Goal: Check status: Check status

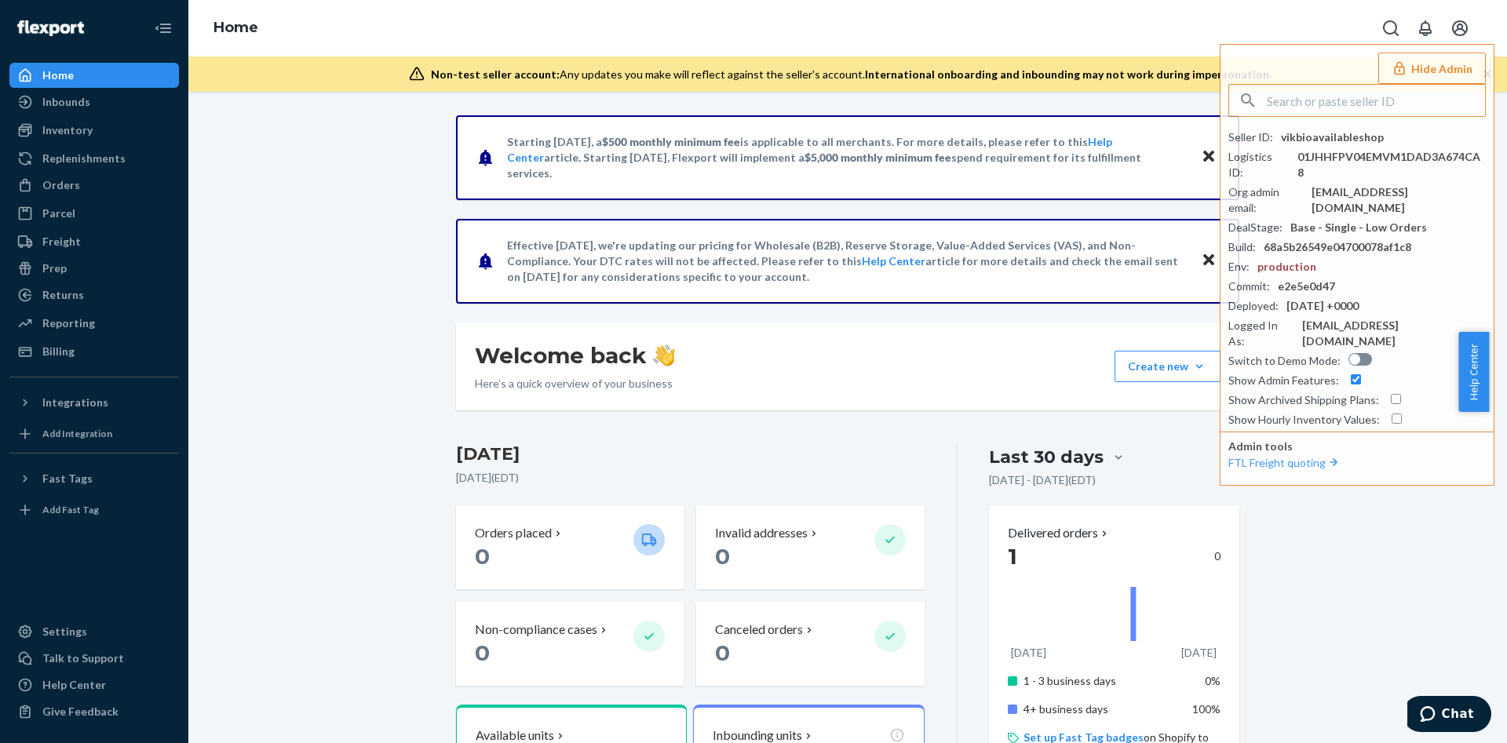
click at [122, 116] on ul "Home Inbounds Shipping Plans Problems Inventory Products Replenishments Orders …" at bounding box center [94, 213] width 170 height 301
click at [117, 127] on div "Inventory" at bounding box center [94, 130] width 166 height 22
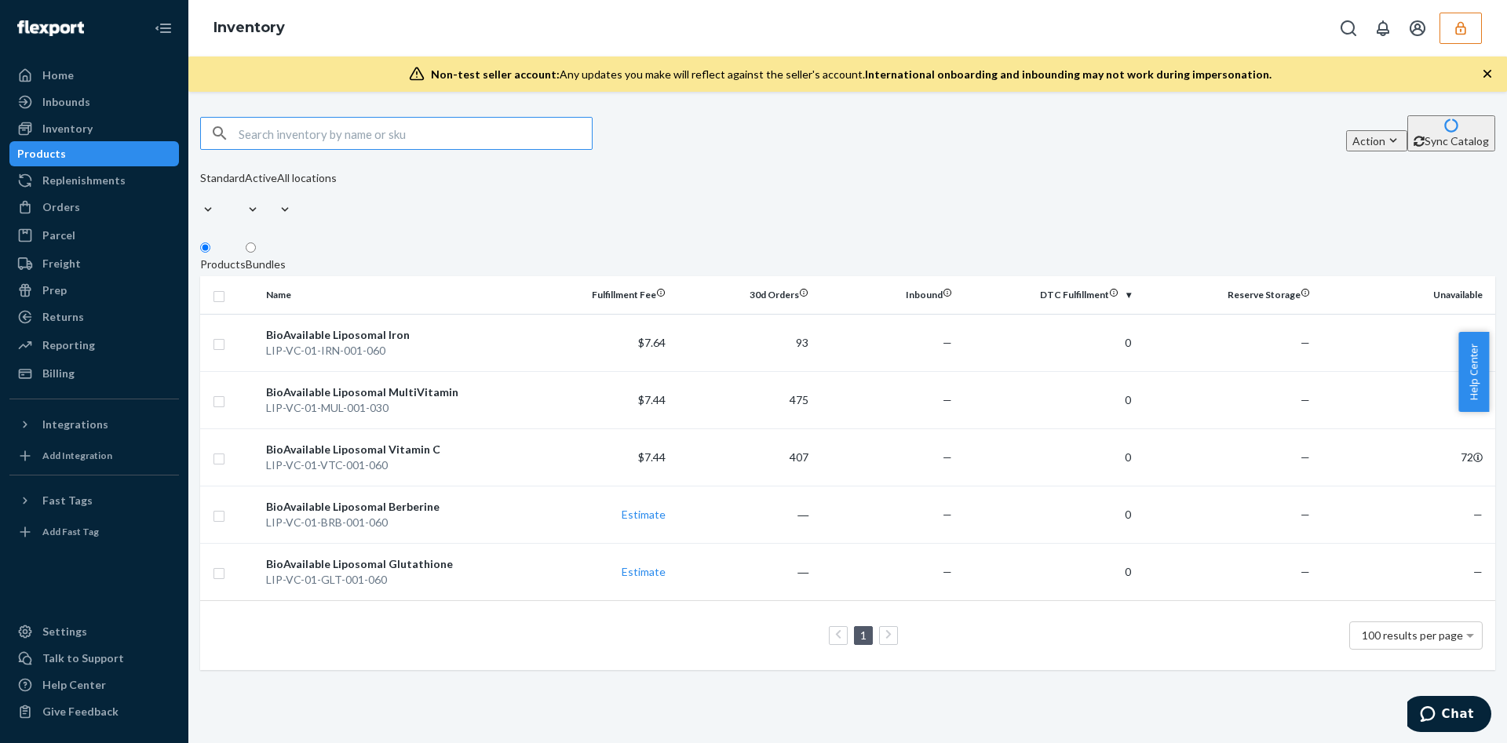
paste input "DMYZ5ESK4M6"
type input "DMYZ5ESK4M6"
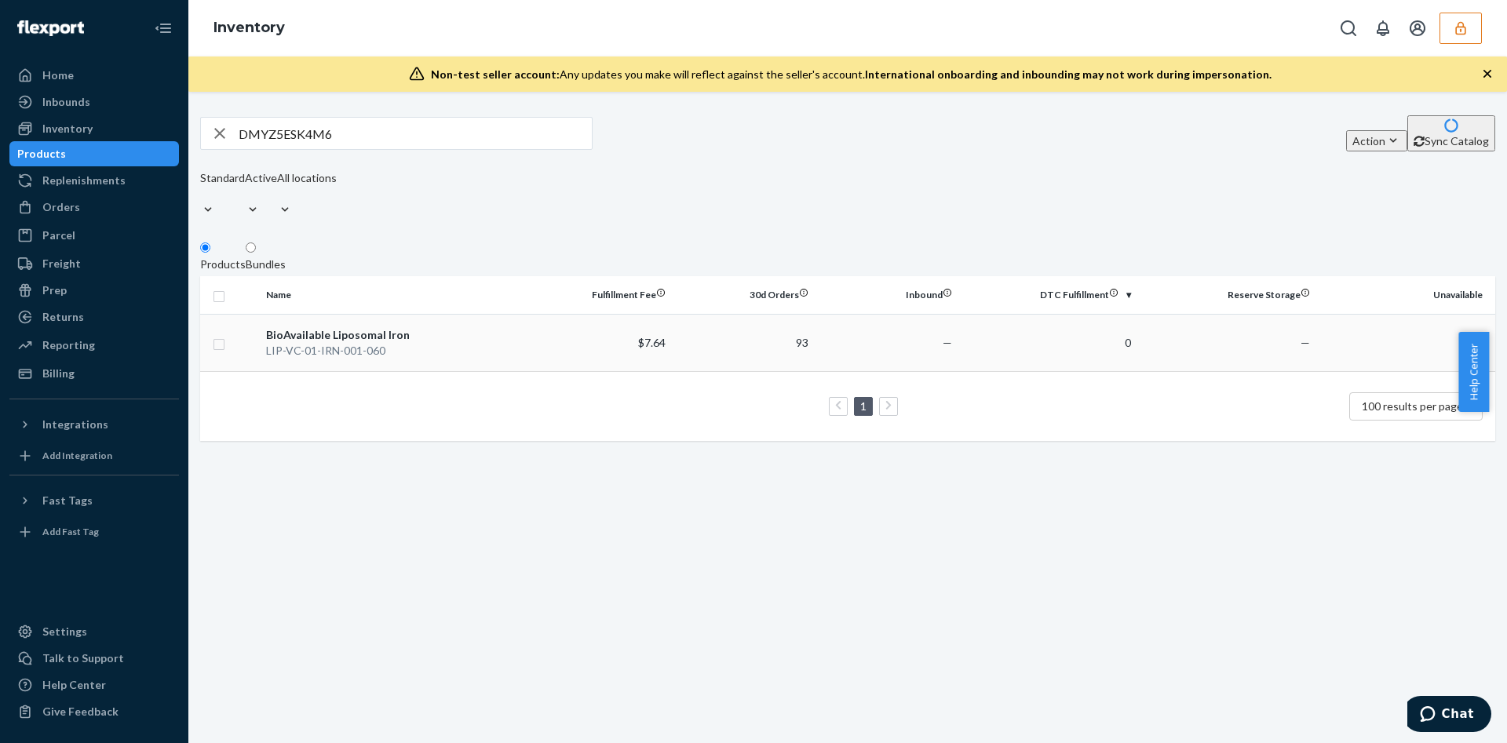
click at [436, 327] on div "BioAvailable Liposomal Iron" at bounding box center [394, 335] width 256 height 16
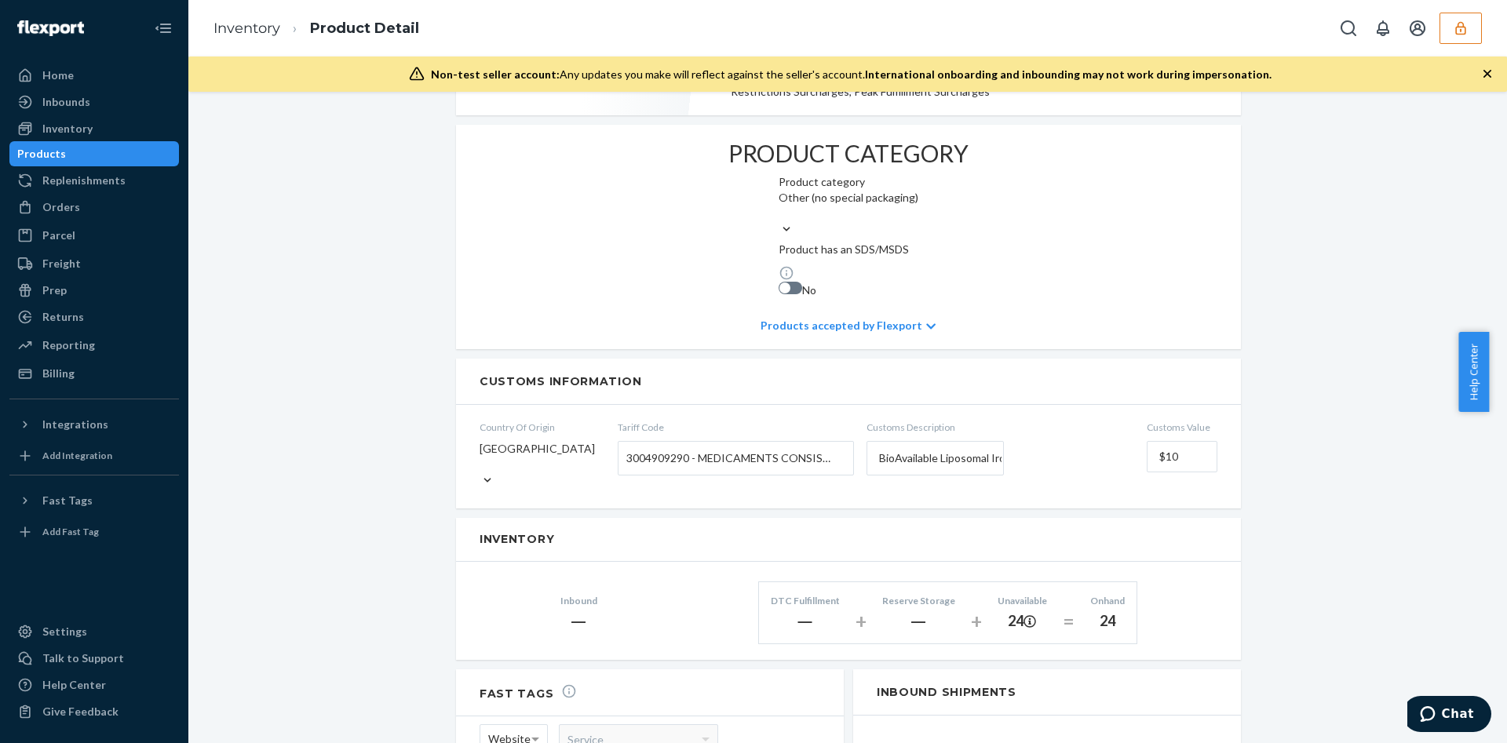
scroll to position [676, 0]
click at [391, 494] on div "BioAvailable Liposomal Iron Actions Hide Create inbound identifiers & barcodes …" at bounding box center [847, 273] width 1295 height 1667
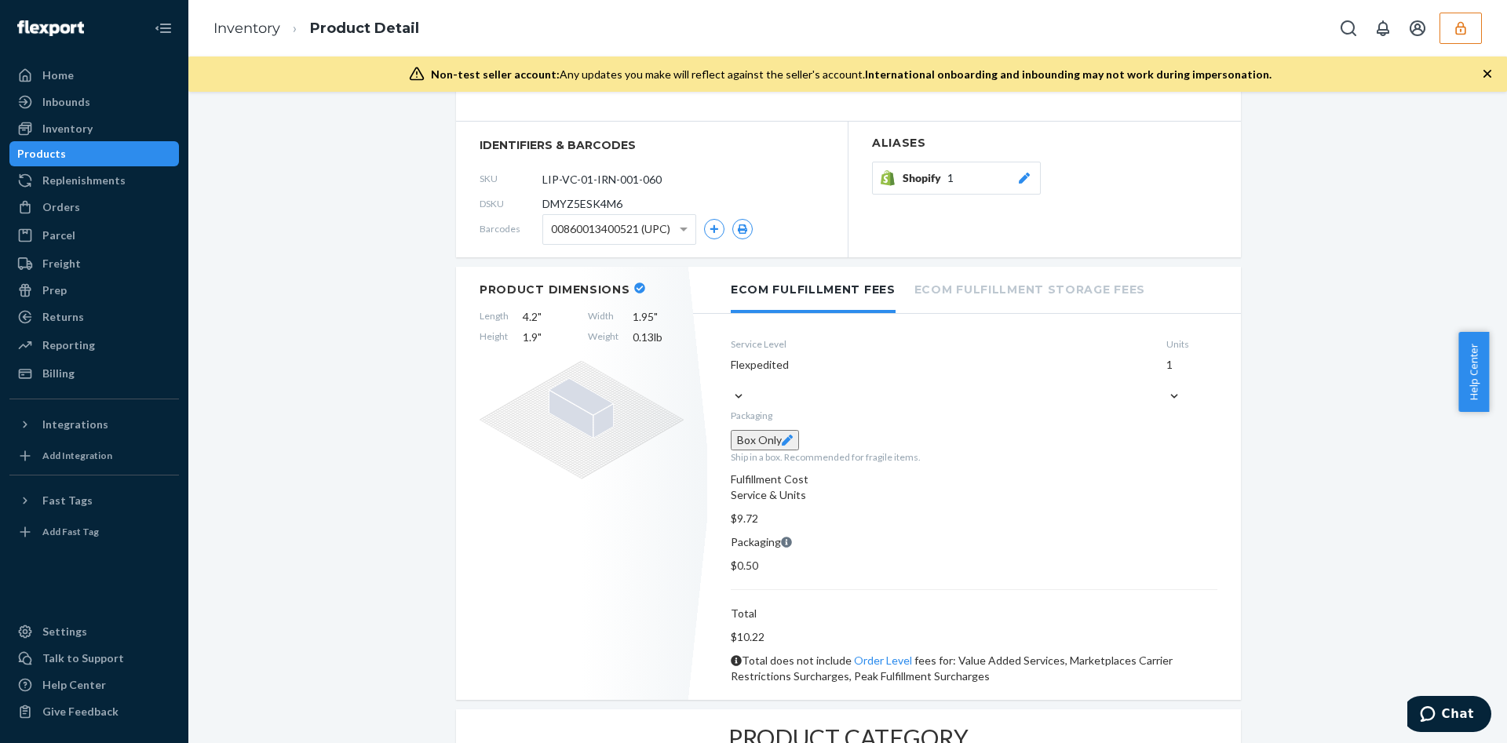
scroll to position [87, 0]
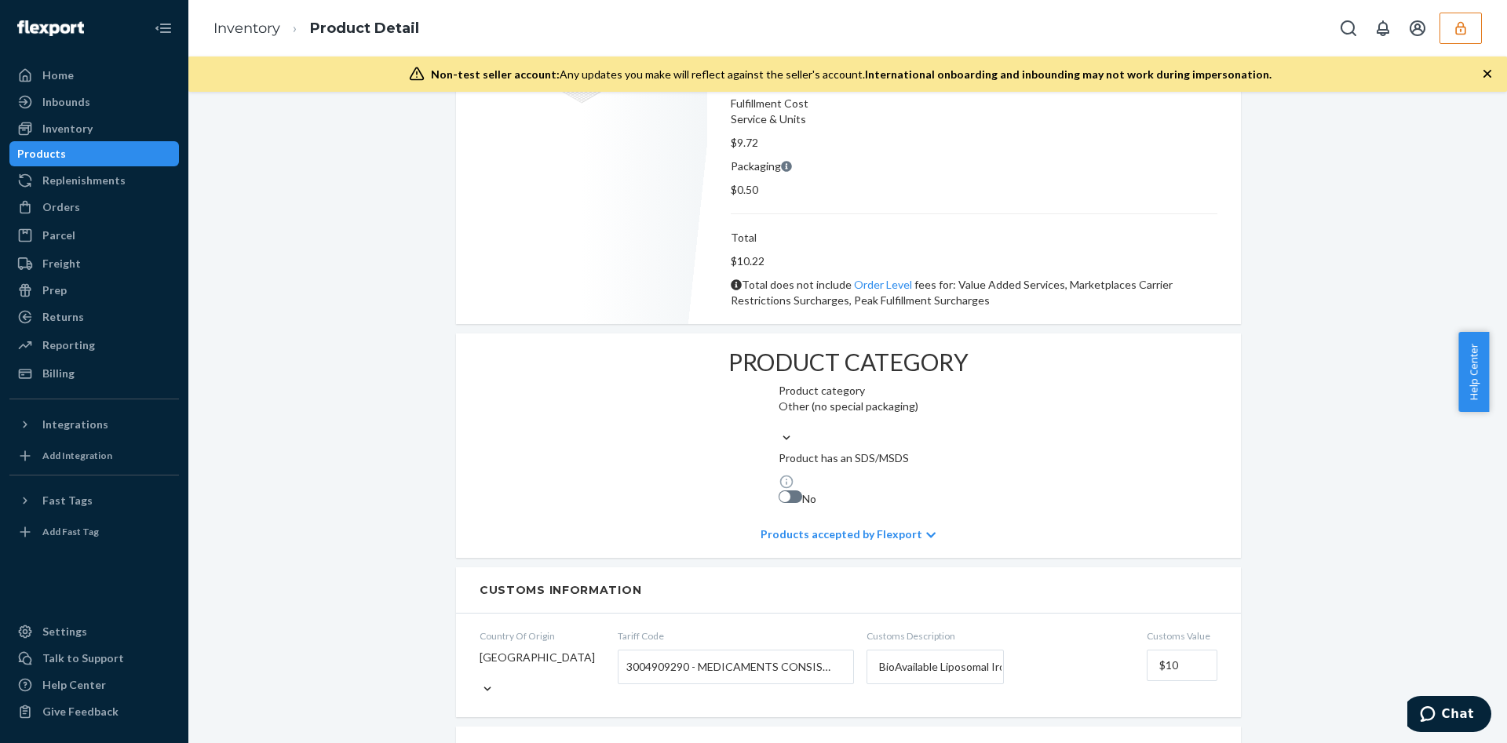
scroll to position [467, 0]
click at [749, 651] on span "3004909290 - MEDICAMENTS CONSISTING OF MIXED/UNMIXED PRODUCTS PUT UP IN MEASURE…" at bounding box center [731, 664] width 211 height 27
click at [630, 650] on input "Tariff Code 3004909290 - MEDICAMENTS CONSISTING OF MIXED/UNMIXED PRODUCTS PUT U…" at bounding box center [628, 664] width 4 height 29
click at [717, 682] on div "Type to search" at bounding box center [735, 696] width 235 height 28
click at [630, 650] on input "Tariff Code 3004909290 - MEDICAMENTS CONSISTING OF MIXED/UNMIXED PRODUCTS PUT U…" at bounding box center [628, 664] width 4 height 29
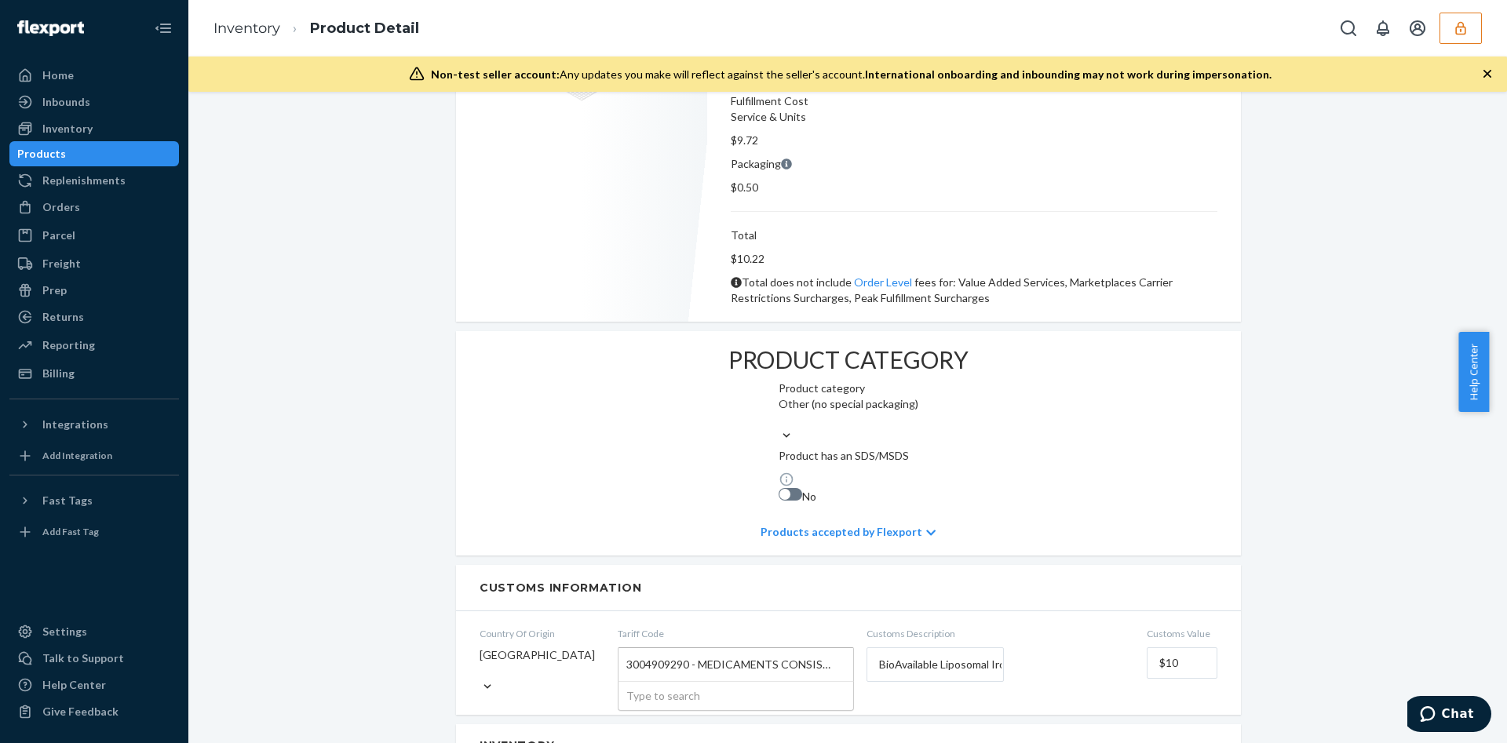
paste input "2936290090"
drag, startPoint x: 722, startPoint y: 520, endPoint x: 731, endPoint y: 516, distance: 10.2
click at [731, 648] on div "2936290090 2936290090" at bounding box center [735, 664] width 235 height 33
click at [691, 650] on input "2936290090" at bounding box center [658, 664] width 65 height 29
click at [731, 648] on div "2936290090 2936290090" at bounding box center [735, 664] width 235 height 33
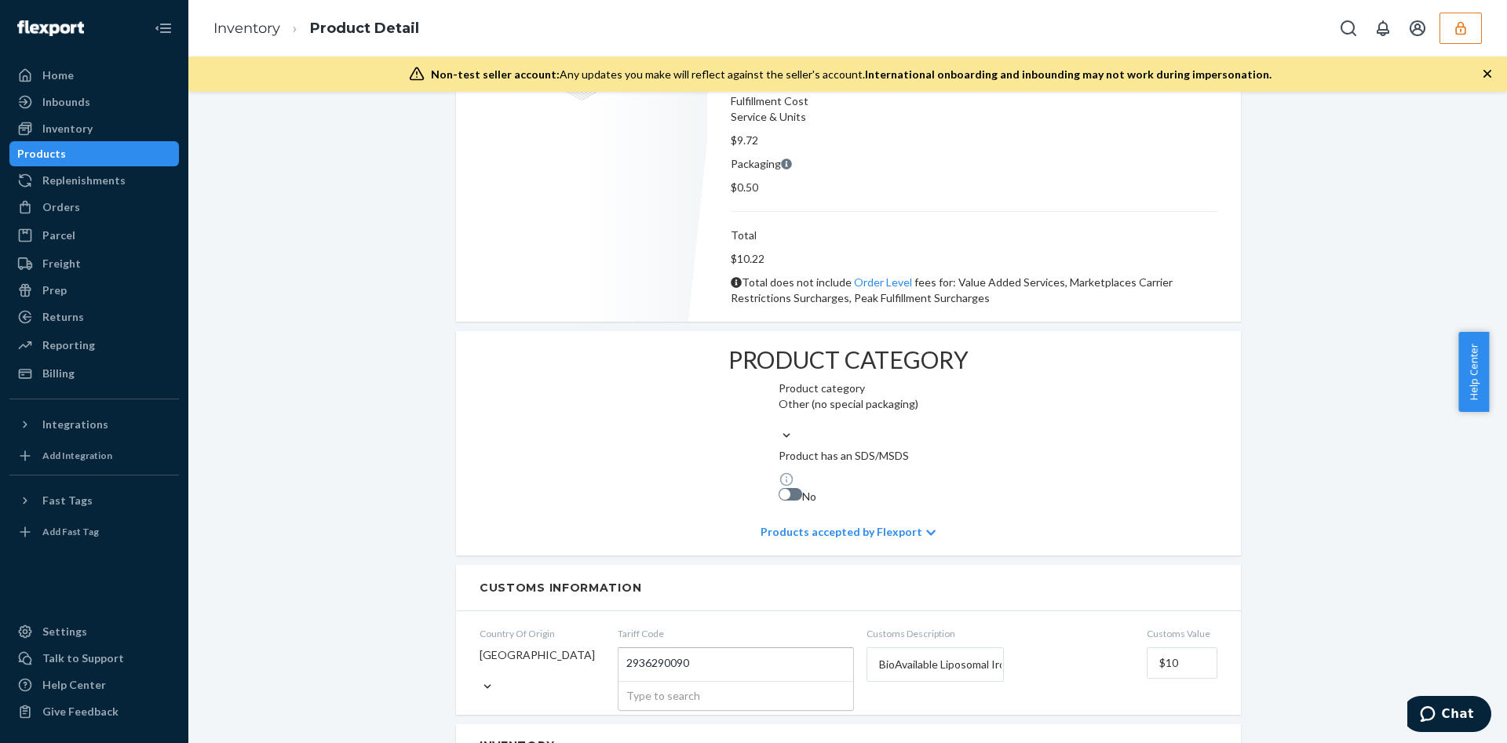
click at [691, 650] on input "2936290090" at bounding box center [658, 664] width 65 height 29
click at [731, 648] on div "2936290090 2936290090" at bounding box center [735, 664] width 235 height 33
click at [691, 650] on input "2936290090" at bounding box center [658, 664] width 65 height 29
type input "2936290090"
click at [634, 651] on span "3004909290 - MEDICAMENTS CONSISTING OF MIXED/UNMIXED PRODUCTS PUT UP IN MEASURE…" at bounding box center [731, 664] width 211 height 27
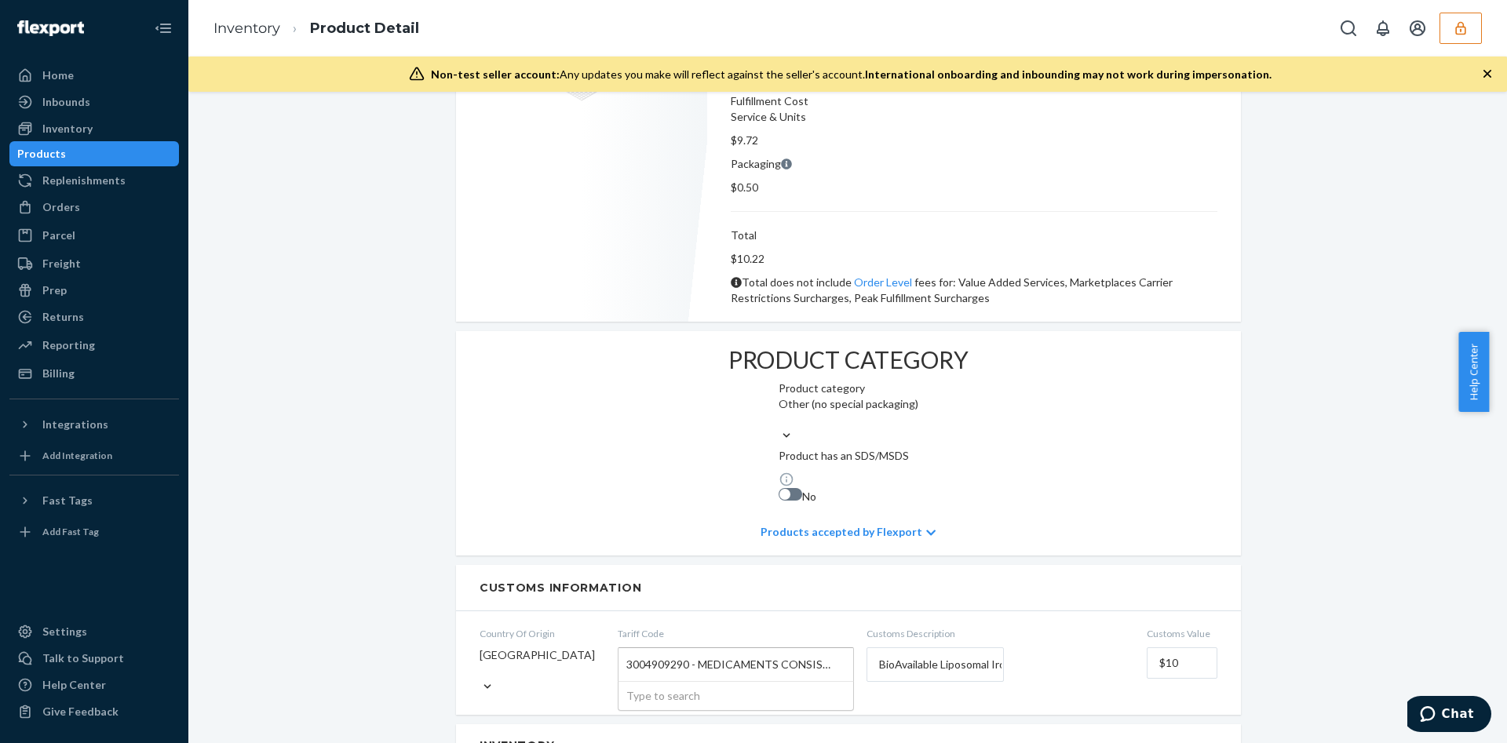
click at [630, 650] on input "Tariff Code 3004909290 - MEDICAMENTS CONSISTING OF MIXED/UNMIXED PRODUCTS PUT U…" at bounding box center [628, 664] width 4 height 29
click at [635, 651] on span "3004909290 - MEDICAMENTS CONSISTING OF MIXED/UNMIXED PRODUCTS PUT UP IN MEASURE…" at bounding box center [731, 664] width 211 height 27
click at [630, 650] on input "Tariff Code 3004909290 - MEDICAMENTS CONSISTING OF MIXED/UNMIXED PRODUCTS PUT U…" at bounding box center [628, 664] width 4 height 29
click at [635, 651] on span "3004909290 - MEDICAMENTS CONSISTING OF MIXED/UNMIXED PRODUCTS PUT UP IN MEASURE…" at bounding box center [731, 664] width 211 height 27
click at [630, 650] on input "Tariff Code 3004909290 - MEDICAMENTS CONSISTING OF MIXED/UNMIXED PRODUCTS PUT U…" at bounding box center [628, 664] width 4 height 29
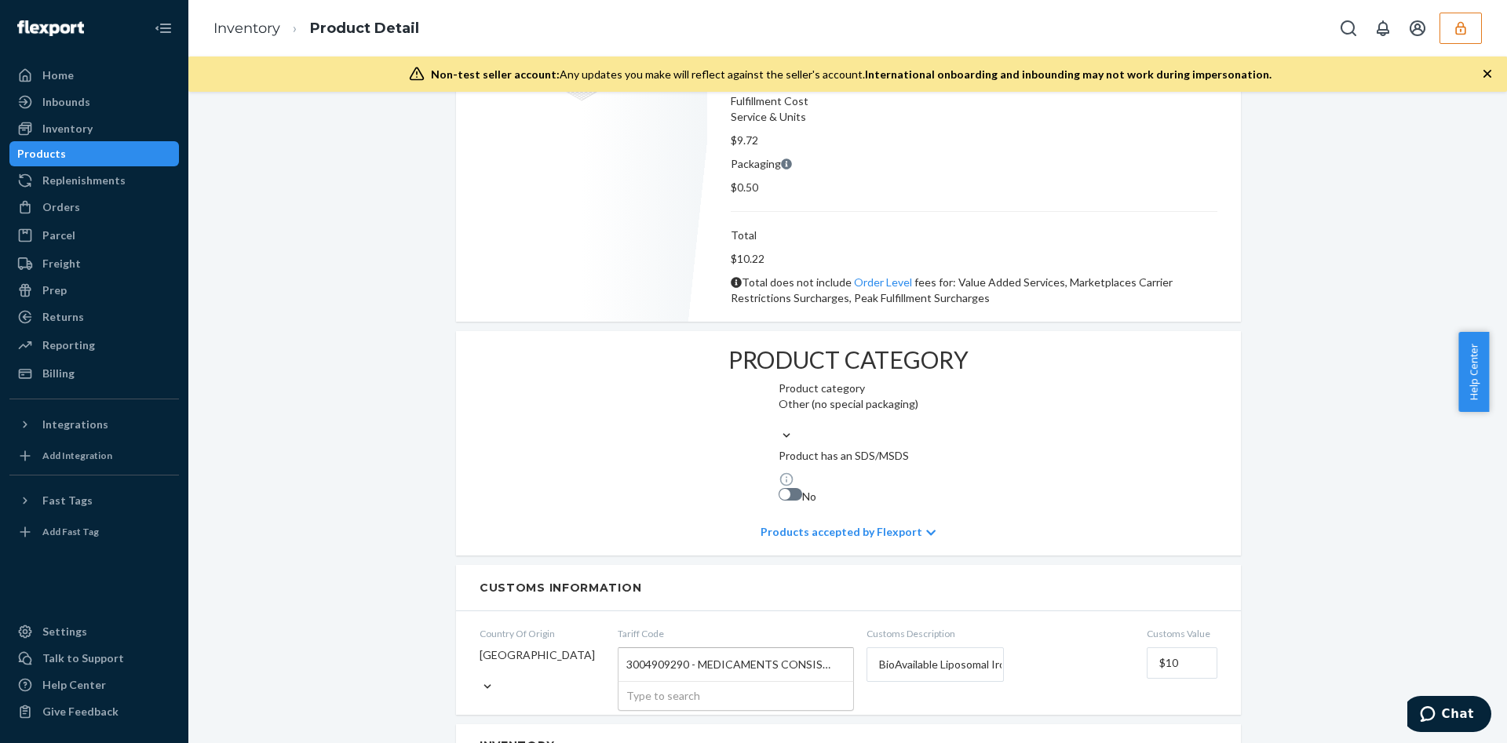
paste input "2936290090"
click at [693, 648] on div "2936290090 2936290090" at bounding box center [735, 664] width 235 height 33
click at [693, 650] on input "2936290090" at bounding box center [659, 664] width 67 height 29
type input "2936290090"
click at [1466, 38] on button "button" at bounding box center [1460, 28] width 42 height 31
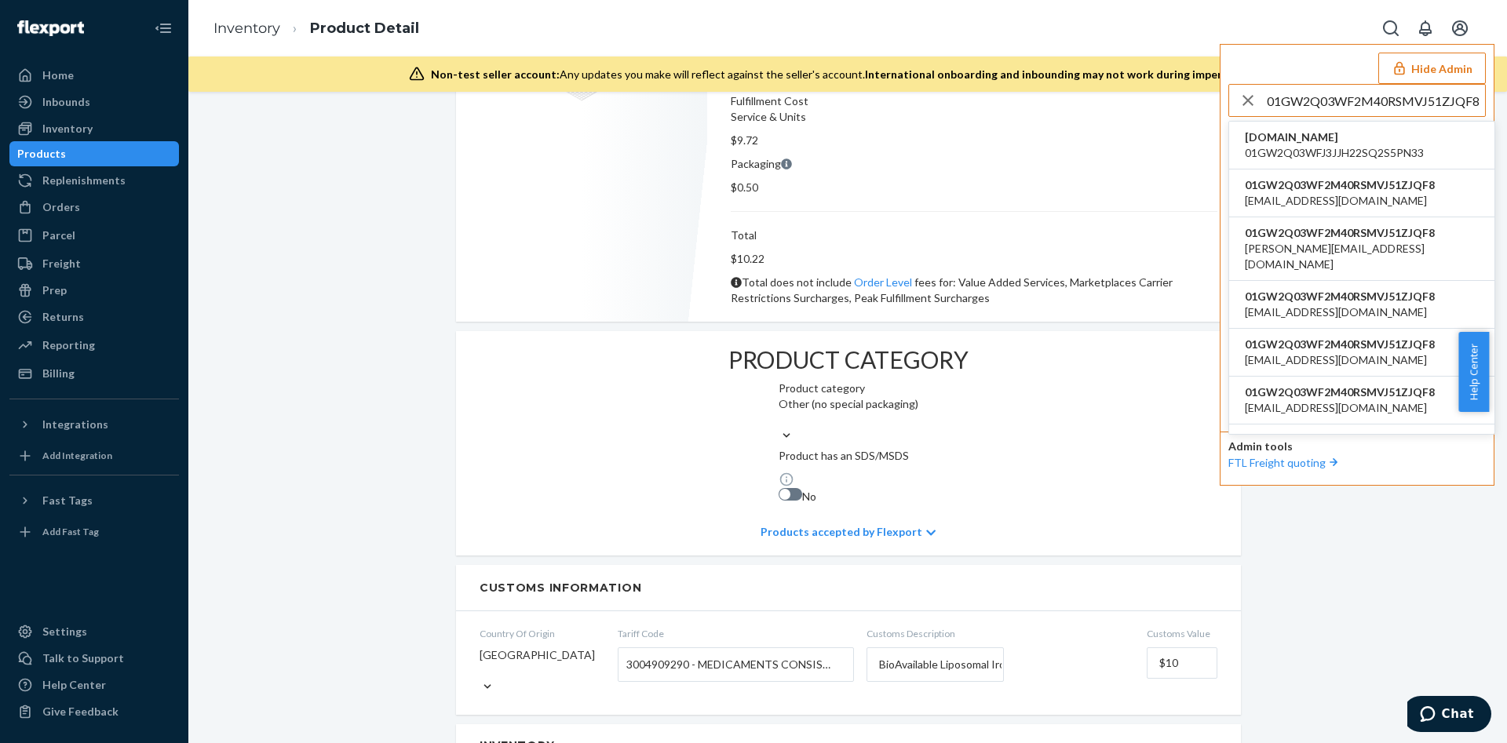
type input "01GW2Q03WF2M40RSMVJ51ZJQF8"
click at [1317, 239] on span "01GW2Q03WF2M40RSMVJ51ZJQF8" at bounding box center [1362, 233] width 234 height 16
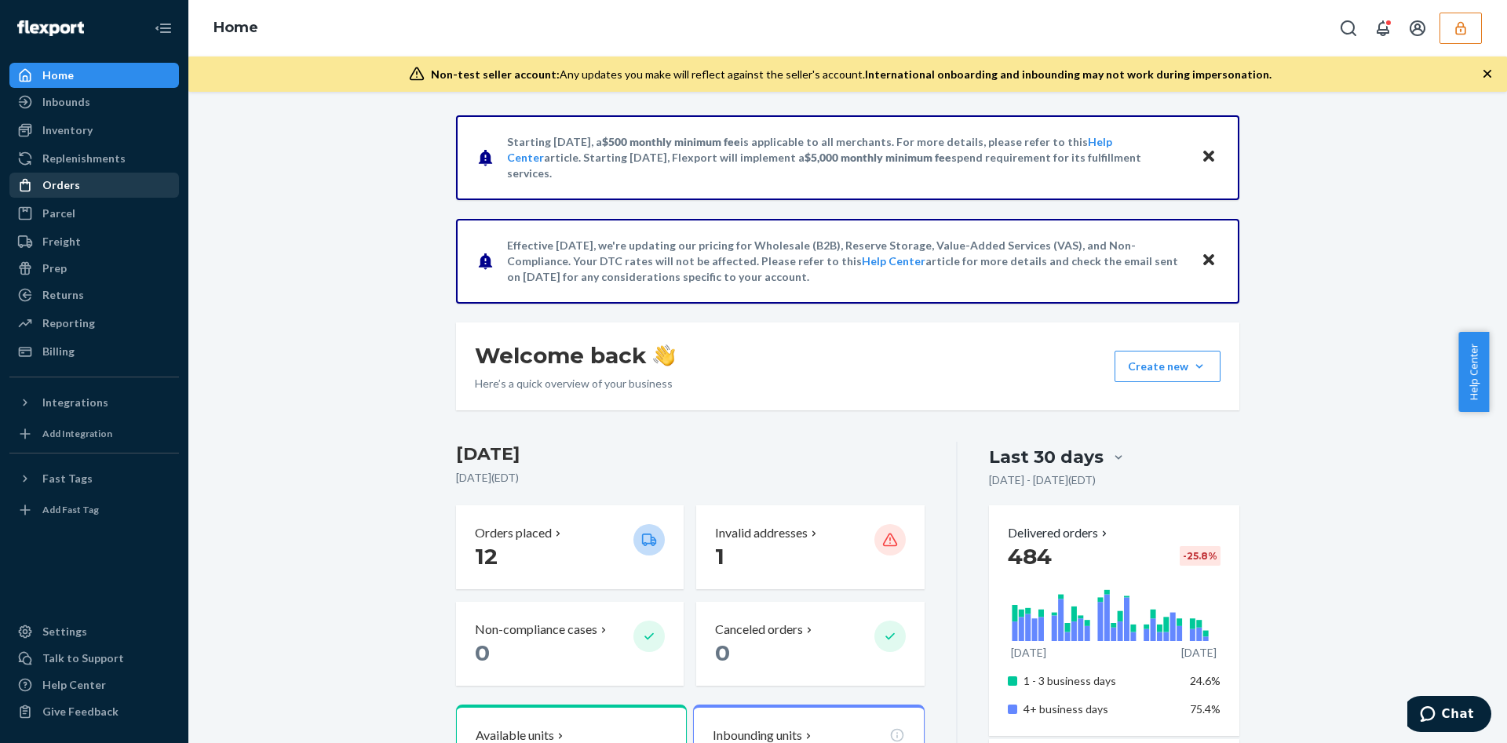
click at [108, 191] on div "Orders" at bounding box center [94, 185] width 166 height 22
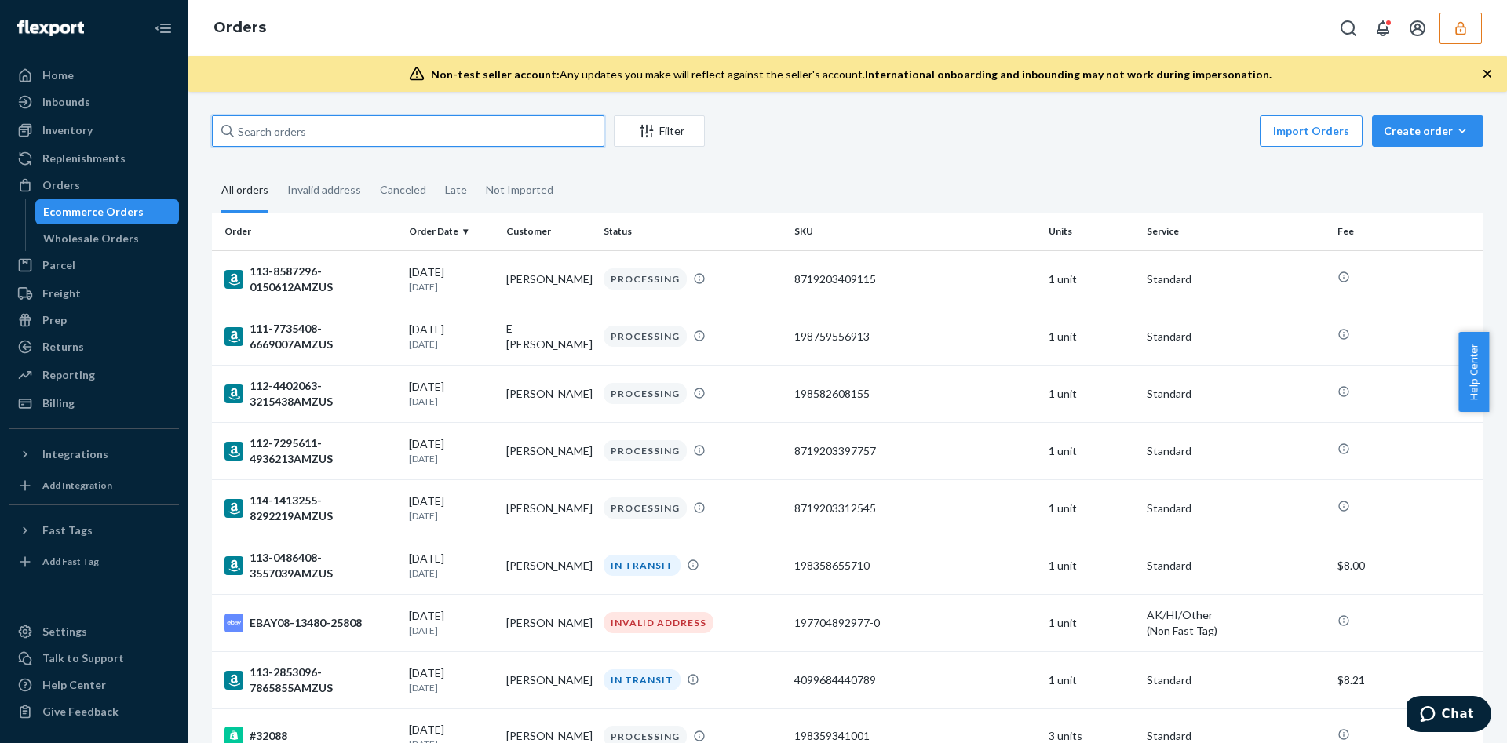
click at [397, 127] on input "text" at bounding box center [408, 130] width 392 height 31
paste input "113-7897397-4988227AMZUS"
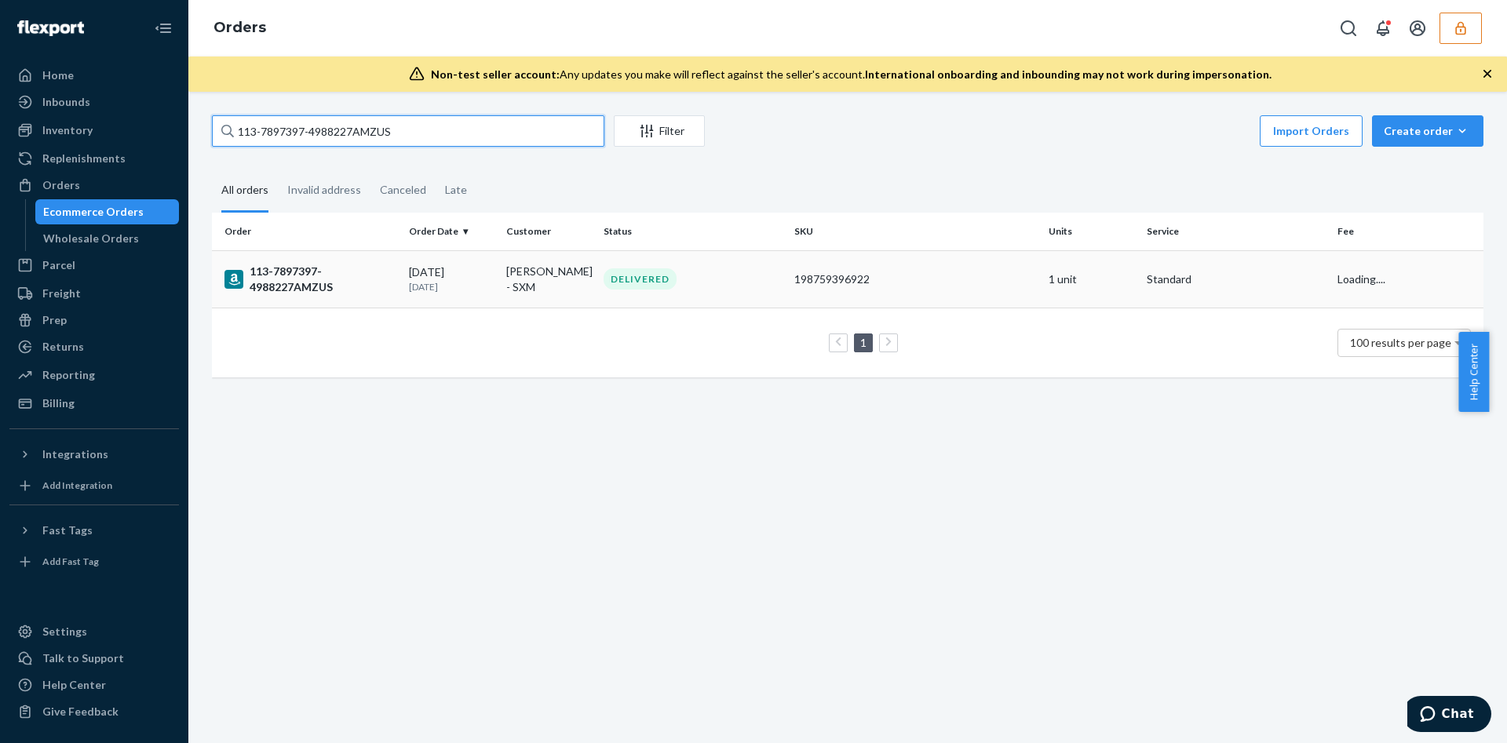
type input "113-7897397-4988227AMZUS"
click at [447, 280] on p "1 month ago" at bounding box center [451, 286] width 85 height 13
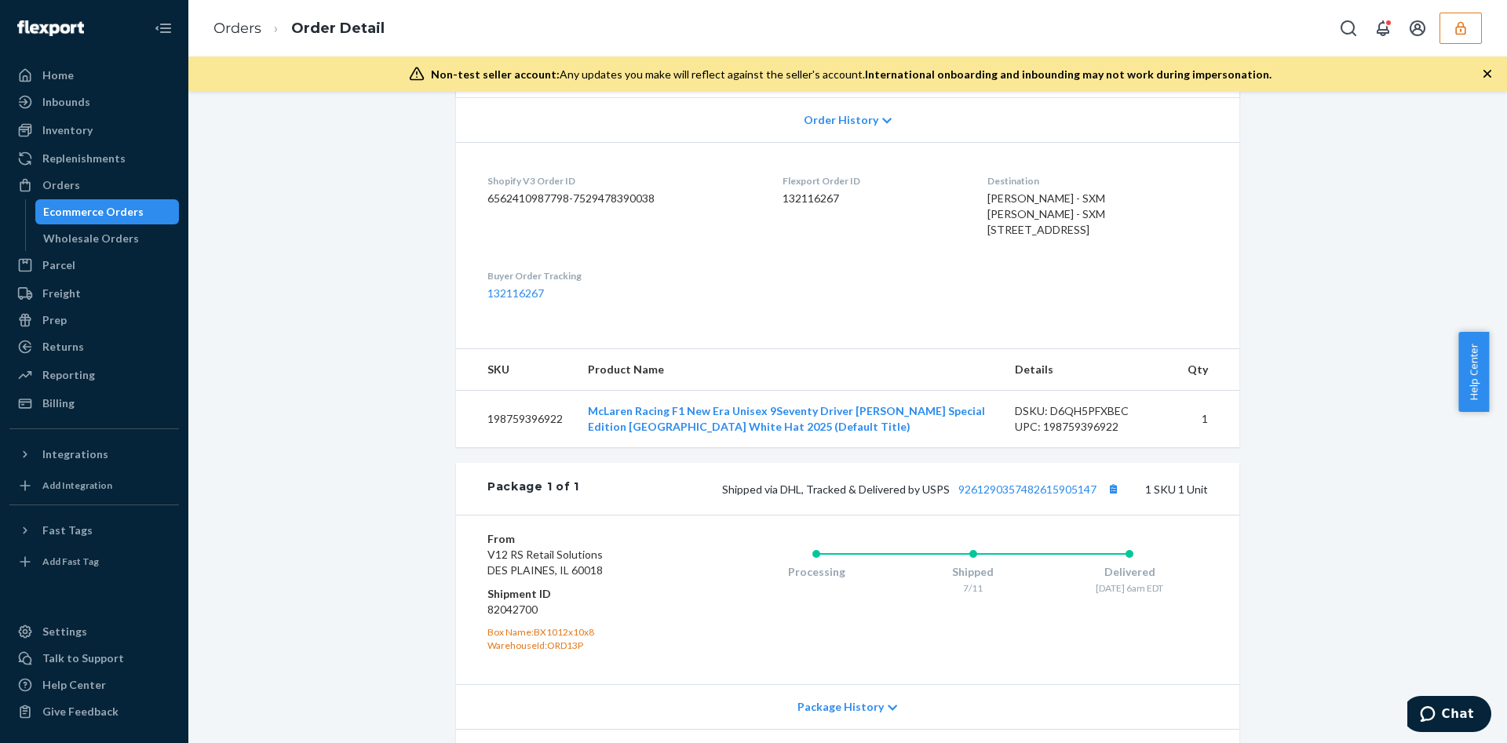
scroll to position [330, 0]
click at [712, 280] on dl "Shopify V3 Order ID 6562410987798-7529478390038 Flexport Order ID 132116267 Des…" at bounding box center [847, 239] width 783 height 191
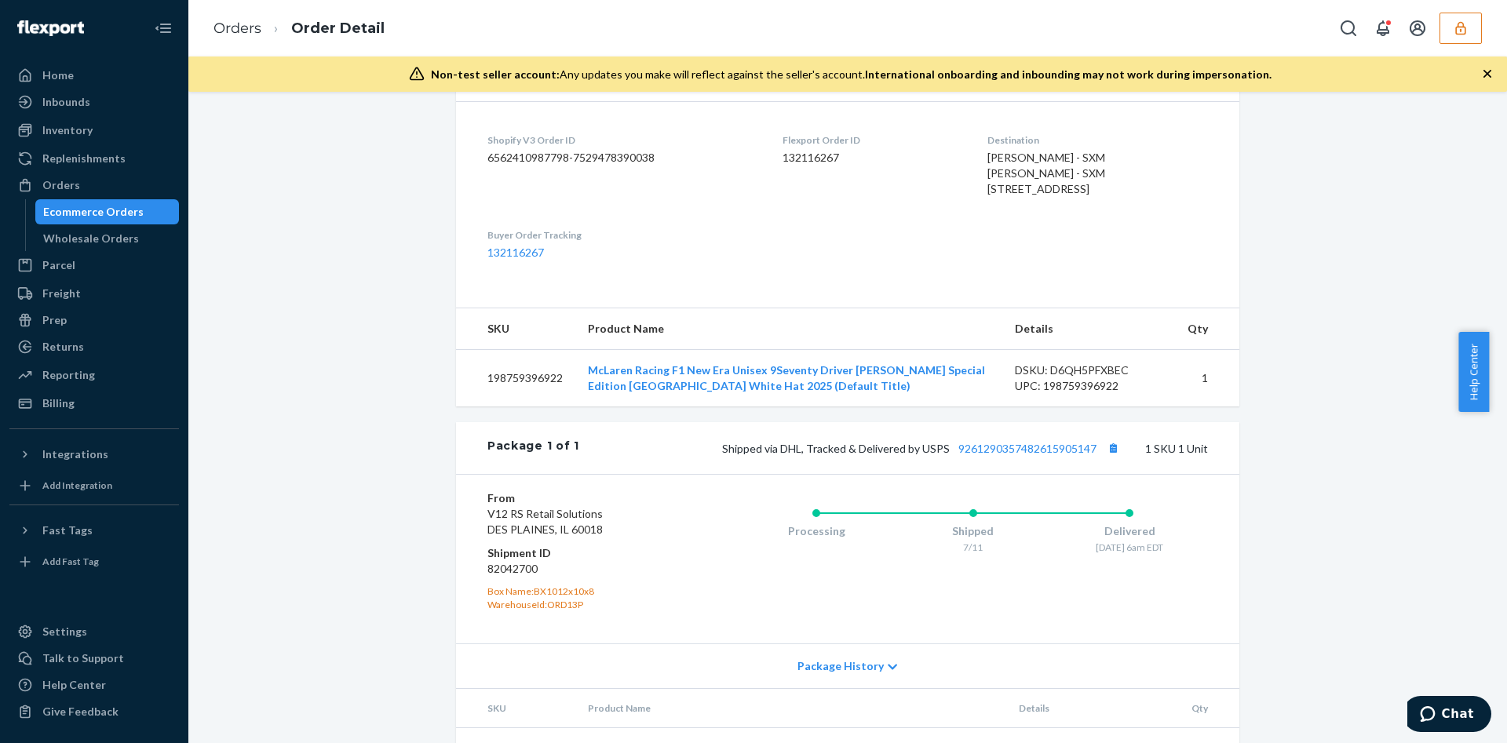
scroll to position [465, 0]
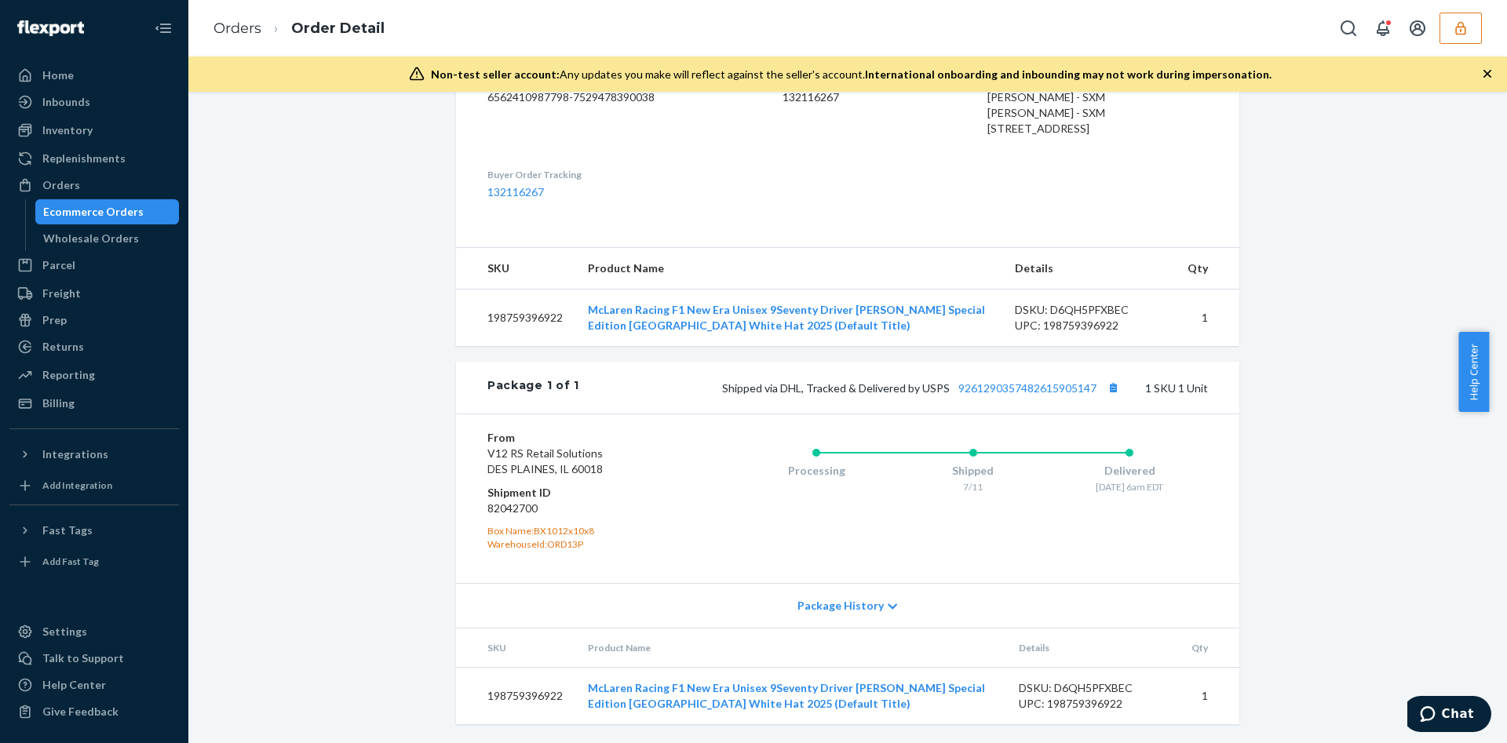
click at [624, 400] on div "Package 1 of 1 Shipped via DHL, Tracked & Delivered by USPS 9261290357482615905…" at bounding box center [847, 388] width 783 height 52
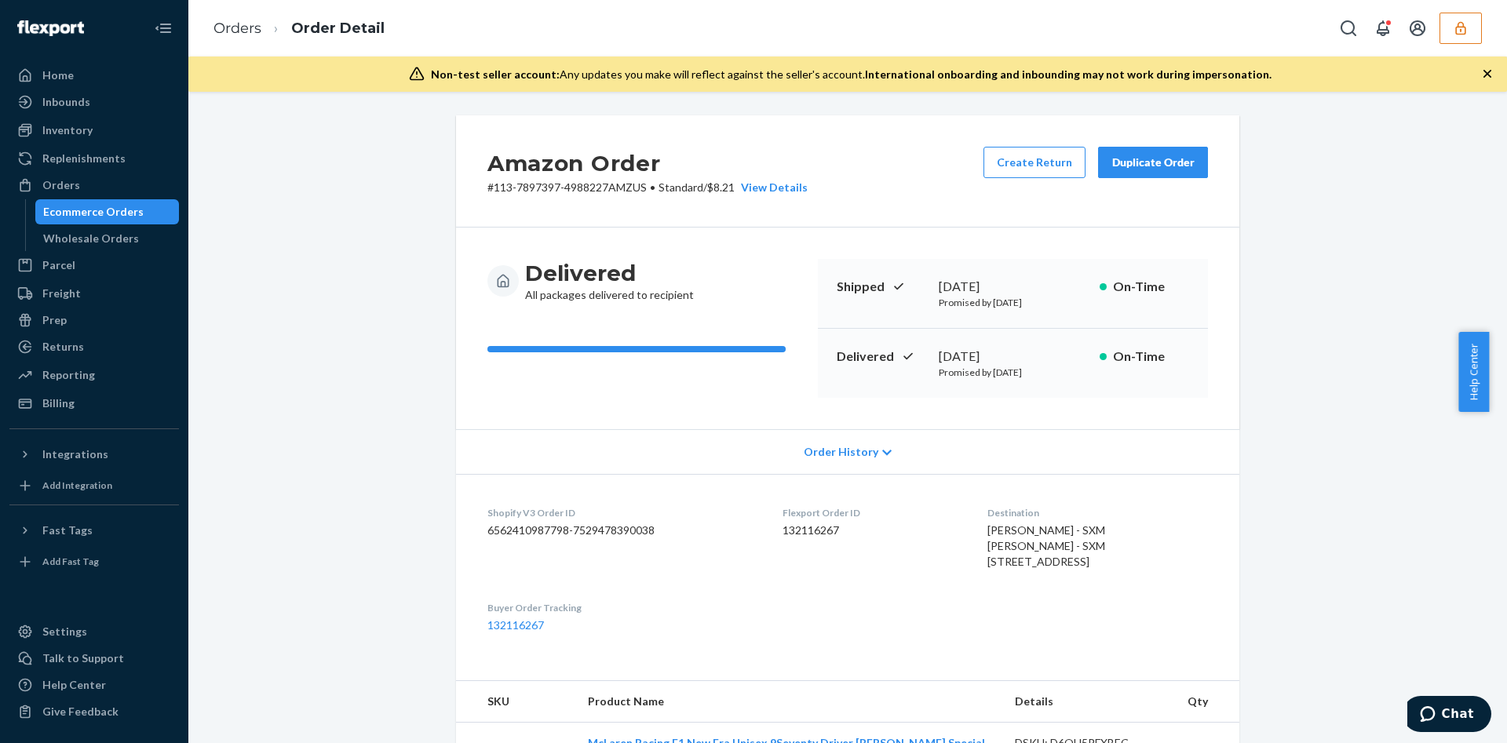
click at [840, 458] on span "Order History" at bounding box center [841, 452] width 75 height 16
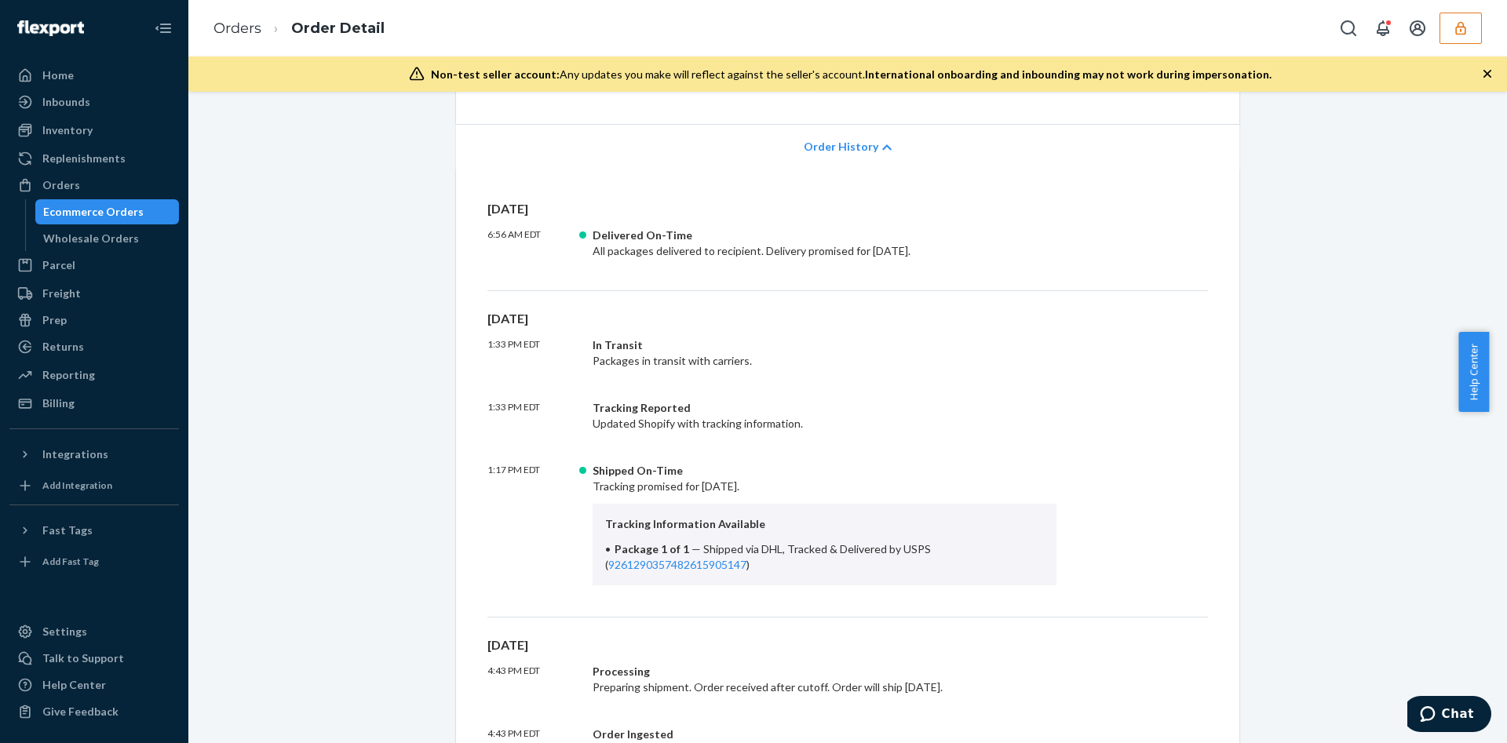
scroll to position [306, 0]
click at [734, 562] on link "9261290357482615905147" at bounding box center [677, 563] width 138 height 13
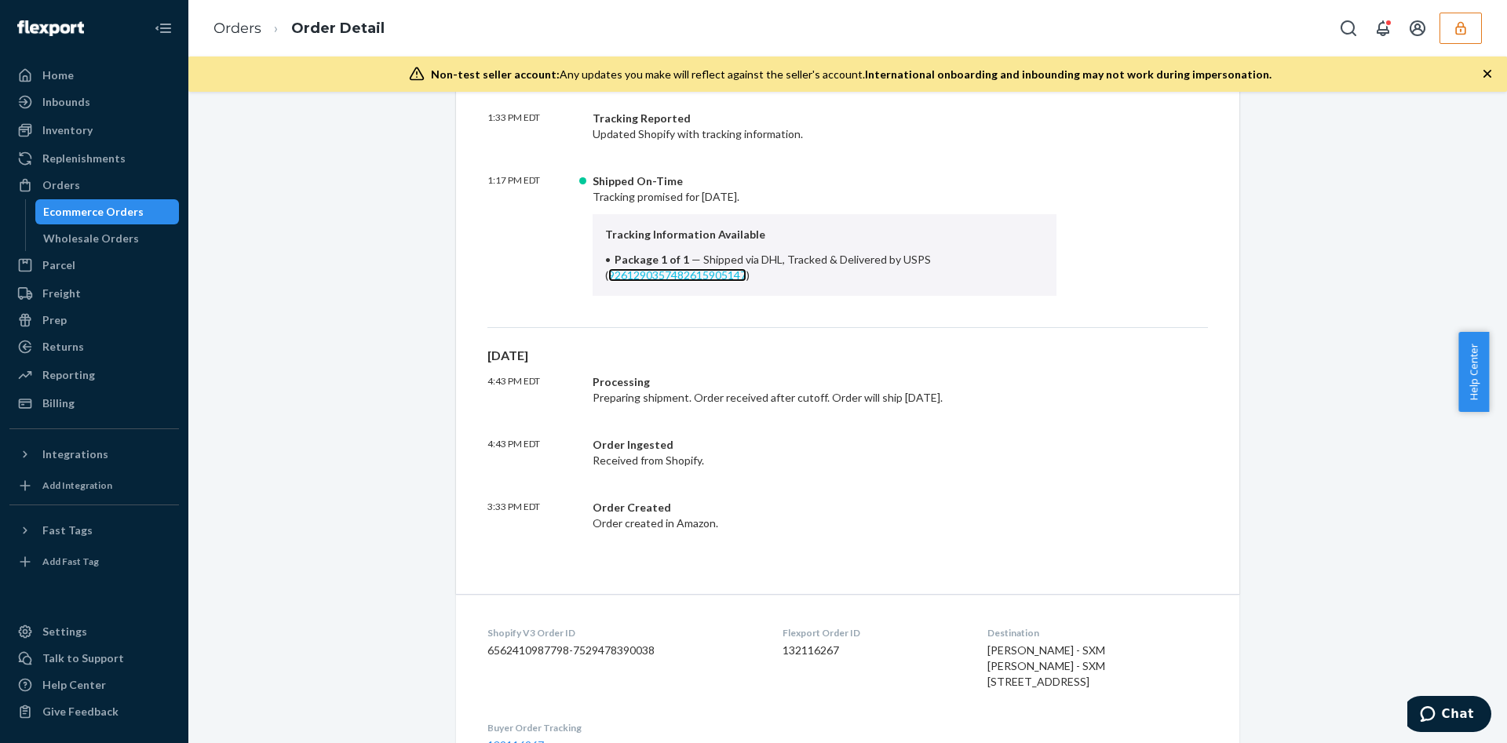
scroll to position [596, 0]
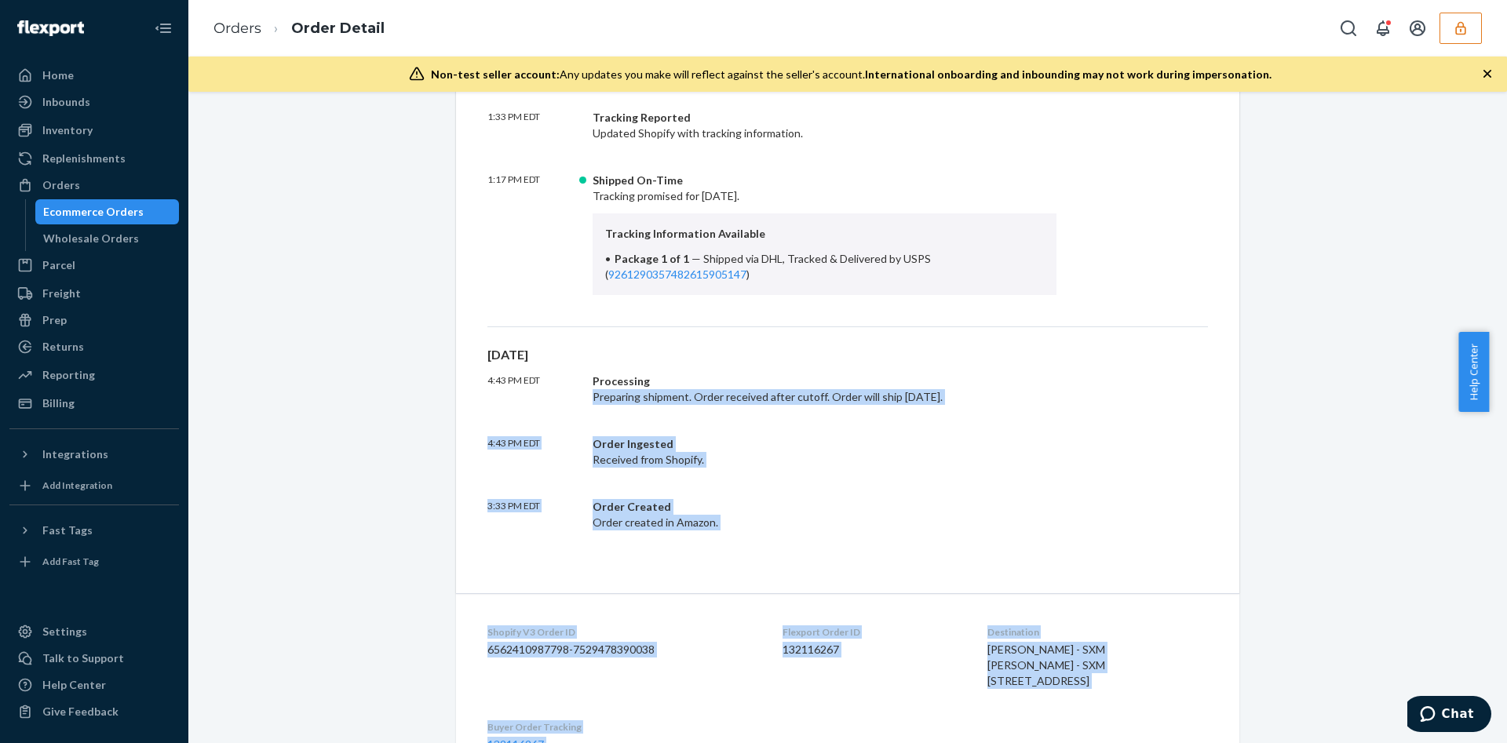
drag, startPoint x: 719, startPoint y: 367, endPoint x: 599, endPoint y: 797, distance: 445.8
click at [599, 742] on html "Home Inbounds Shipping Plans Problems Inventory Products Replenishments Orders …" at bounding box center [753, 371] width 1507 height 743
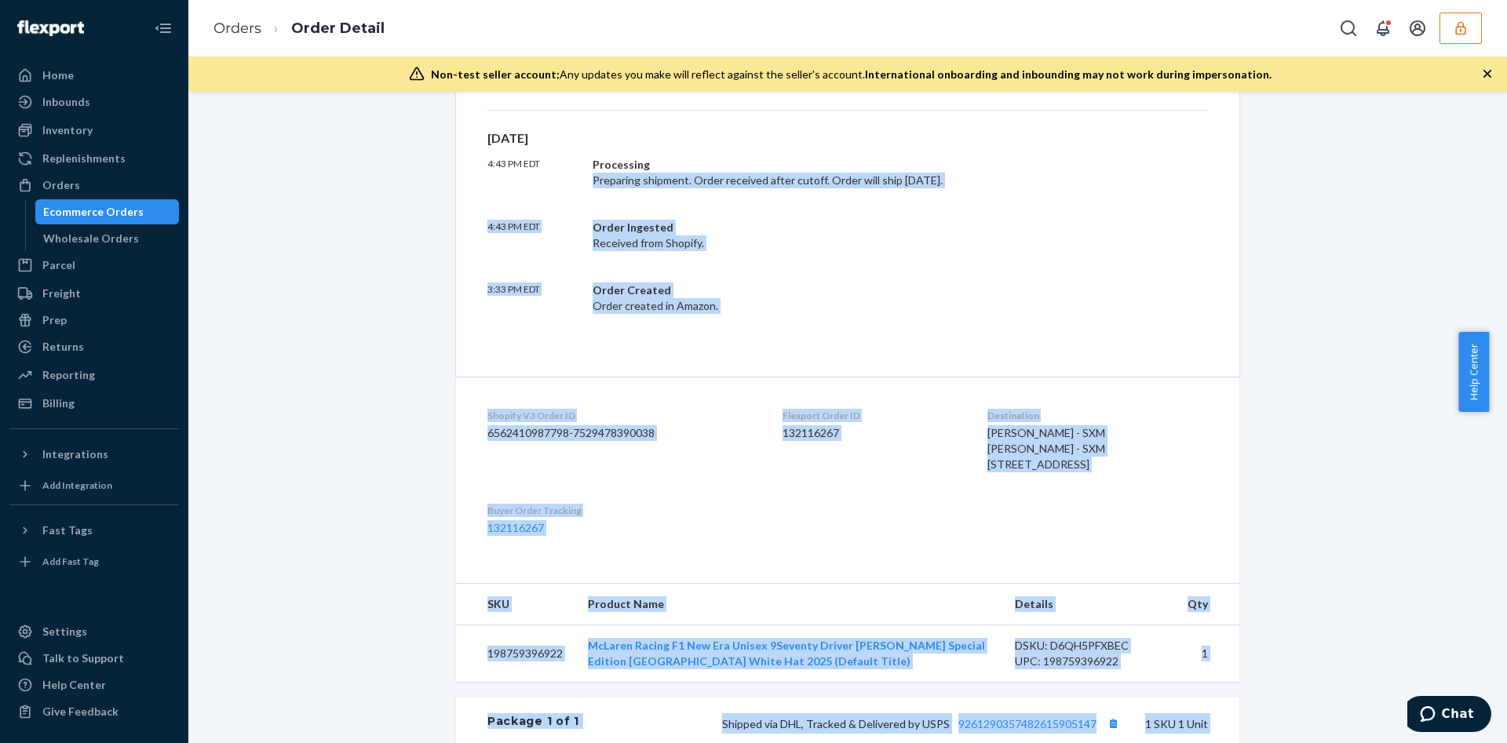
click at [345, 323] on div "Amazon Order # 113-7897397-4988227AMZUS • Standard / $8.21 View Details Create …" at bounding box center [847, 190] width 1295 height 1775
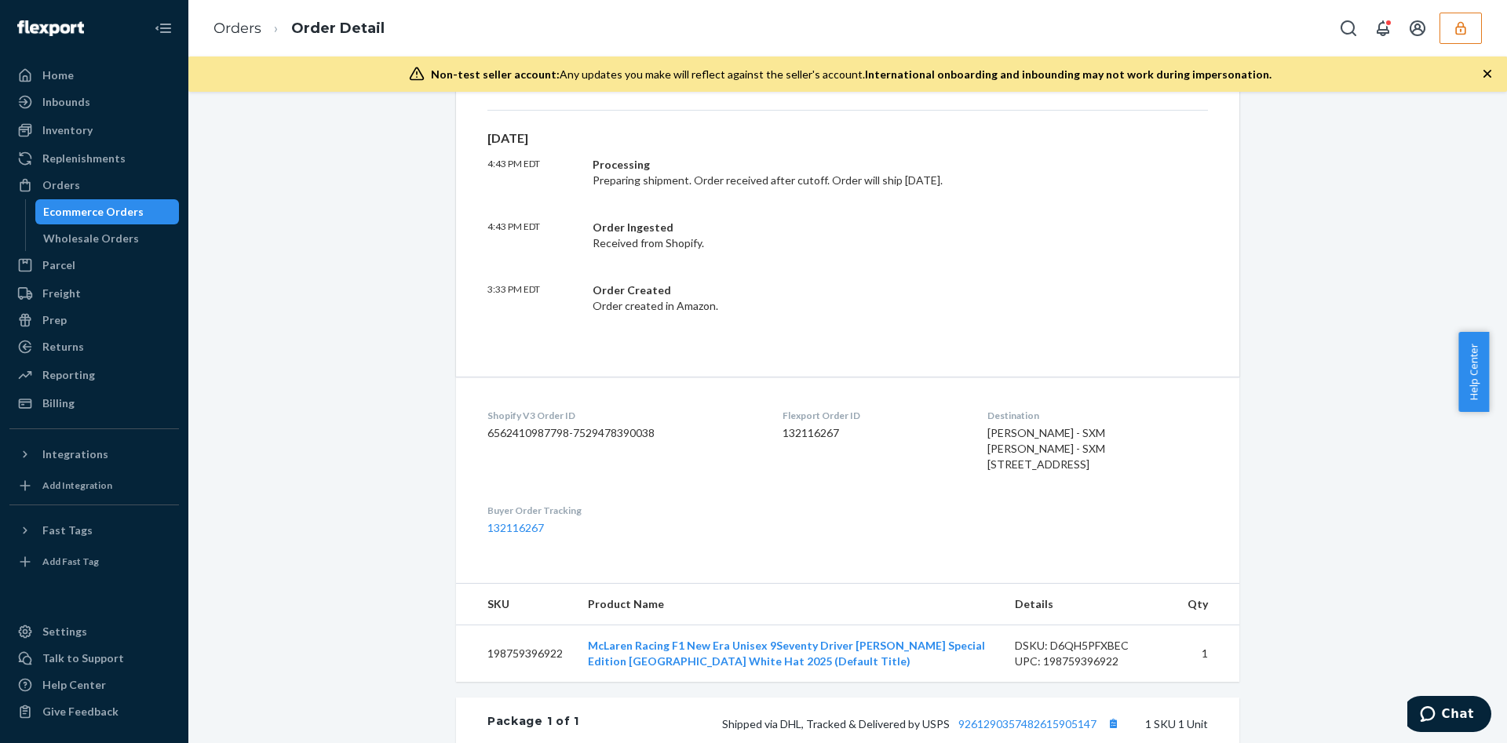
click at [351, 306] on div "Amazon Order # 113-7897397-4988227AMZUS • Standard / $8.21 View Details Create …" at bounding box center [847, 190] width 1295 height 1775
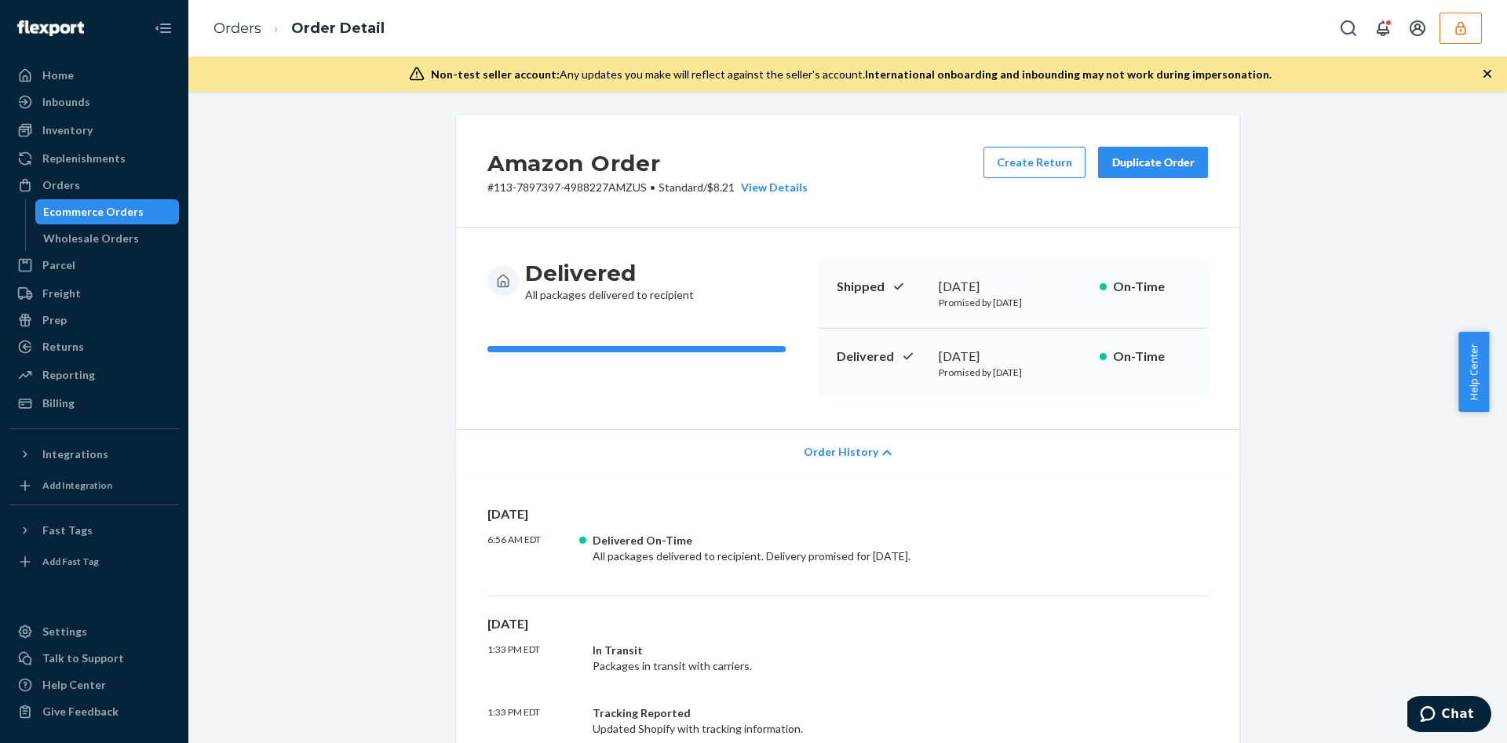
click at [644, 325] on div "Delivered All packages delivered to recipient" at bounding box center [646, 328] width 318 height 139
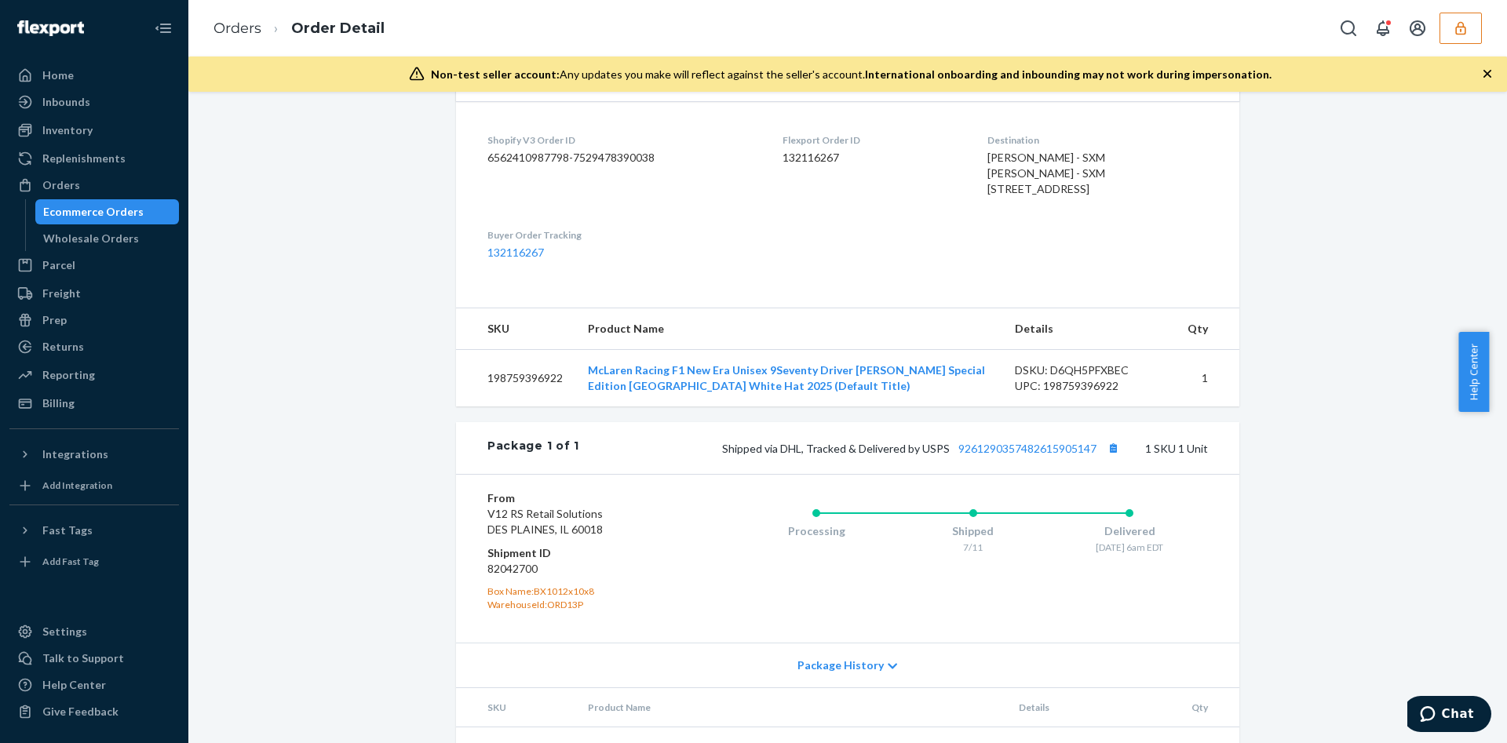
scroll to position [1179, 0]
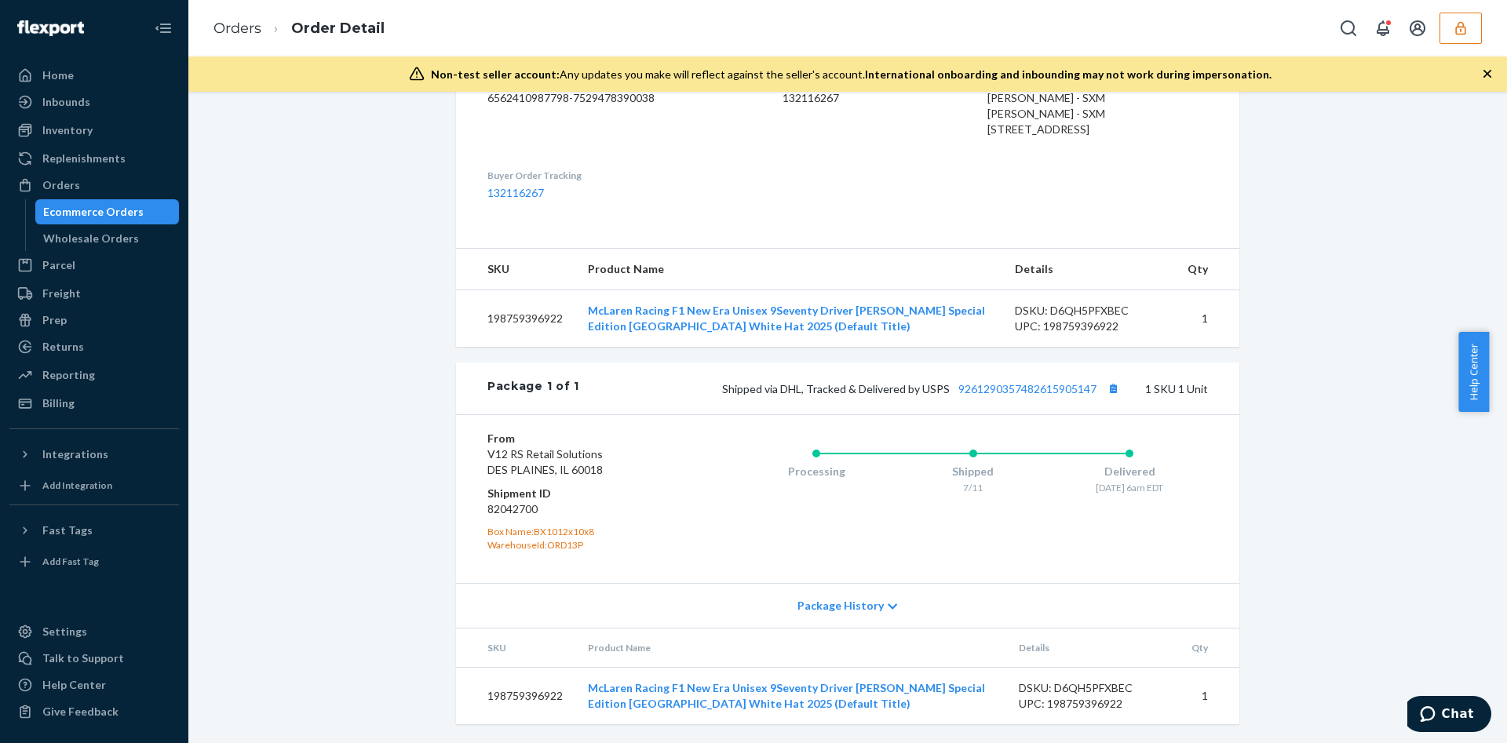
click at [1468, 23] on icon "button" at bounding box center [1461, 28] width 16 height 16
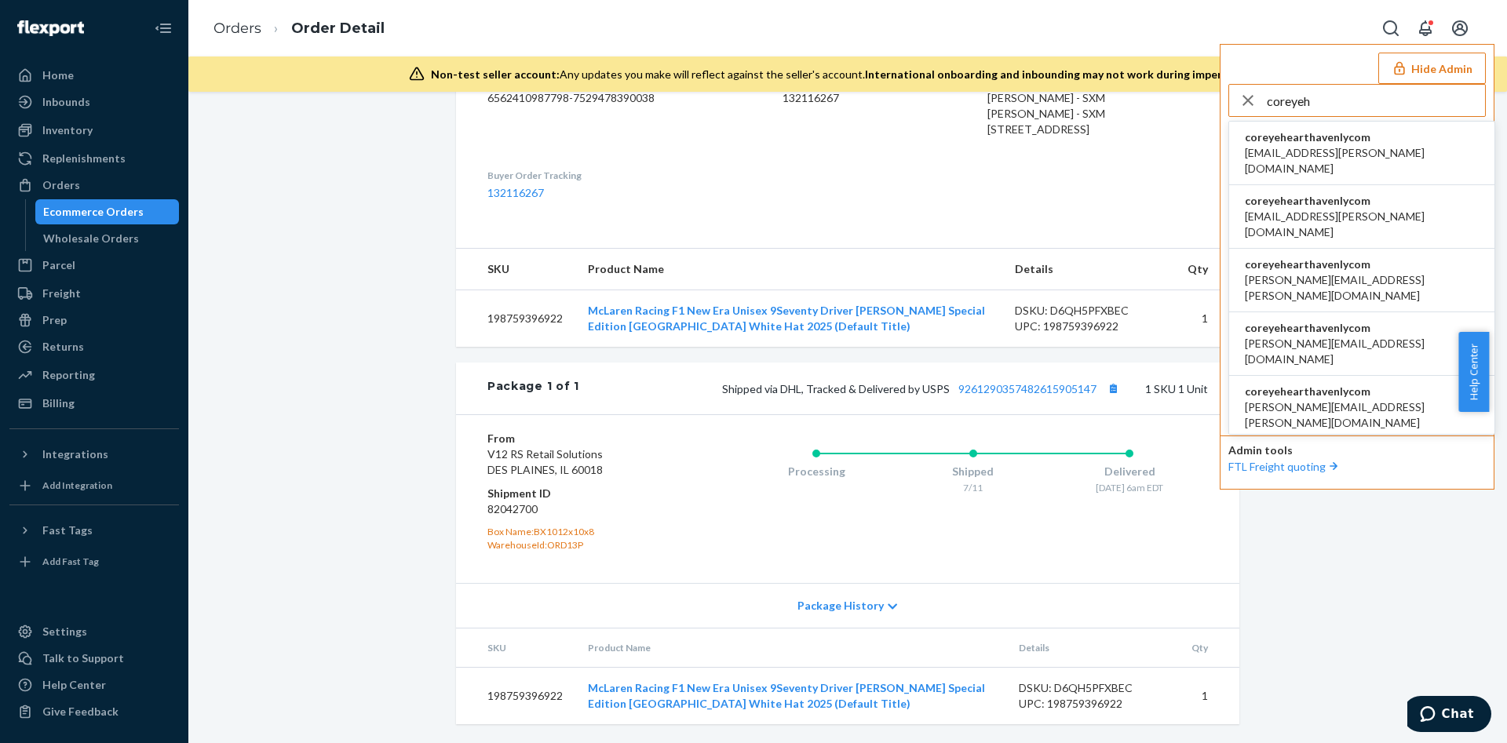
type input "coreyeh"
drag, startPoint x: 1306, startPoint y: 151, endPoint x: 1323, endPoint y: 146, distance: 18.1
click at [1323, 146] on span "aemil.estvold@havenly.com" at bounding box center [1362, 160] width 234 height 31
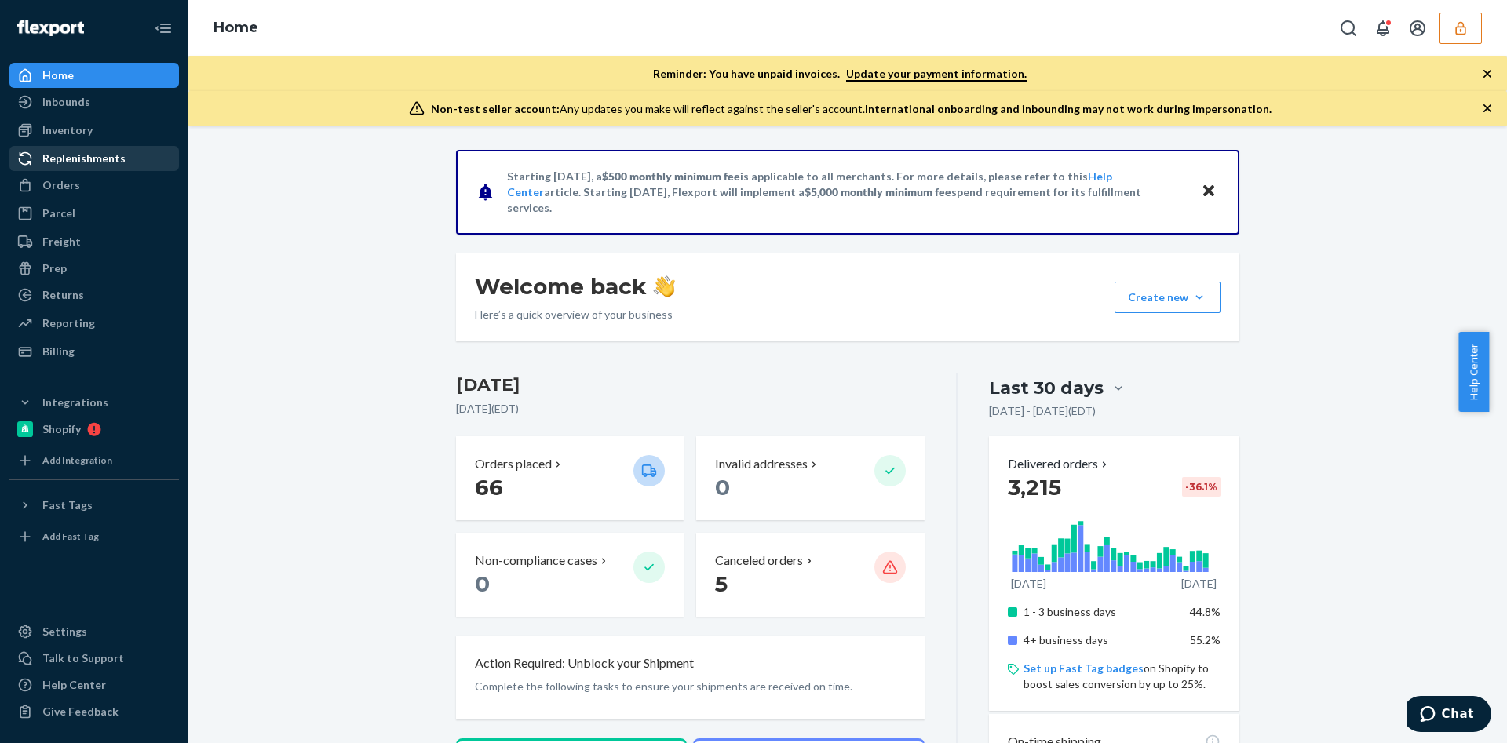
drag, startPoint x: 121, startPoint y: 191, endPoint x: 173, endPoint y: 167, distance: 57.2
click at [121, 191] on div "Orders" at bounding box center [94, 185] width 166 height 22
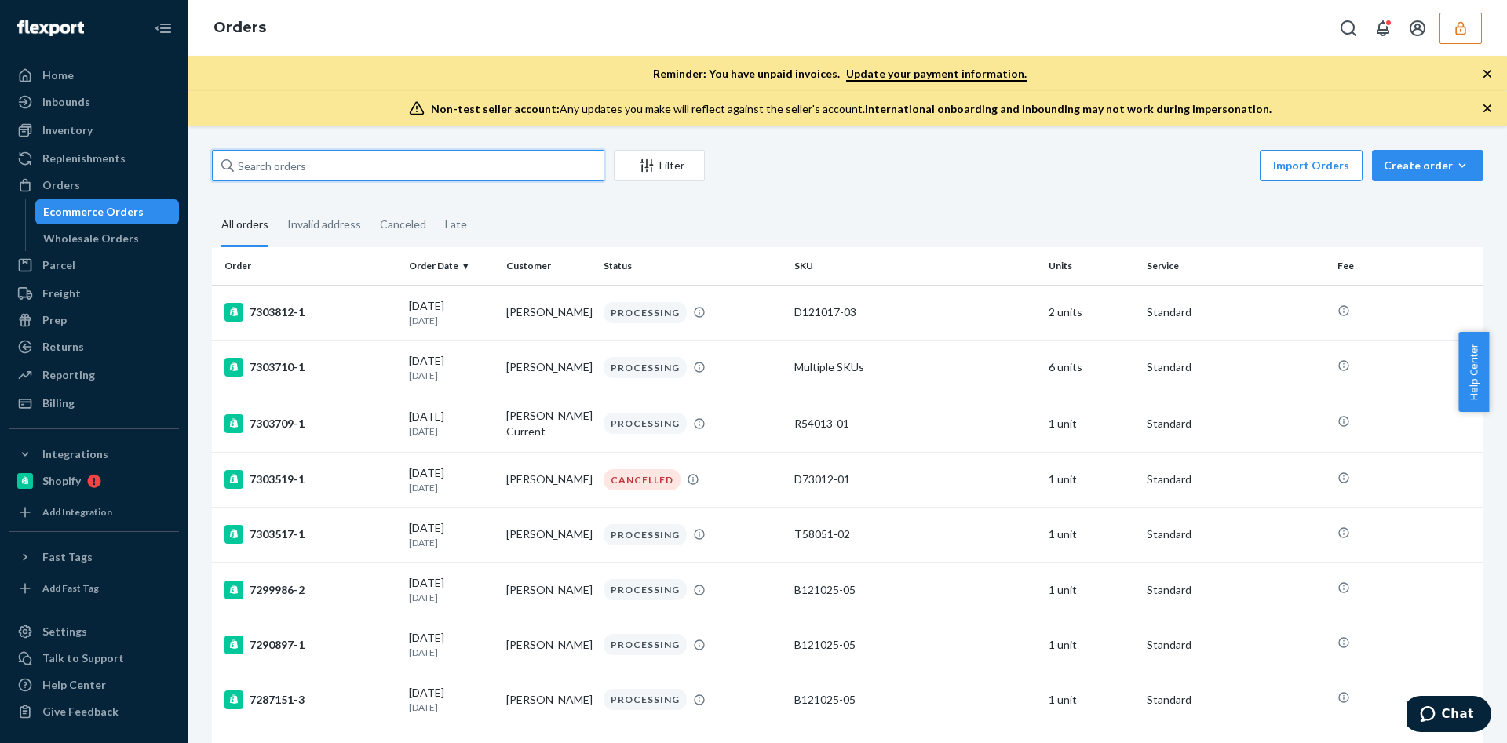
paste input "133406471"
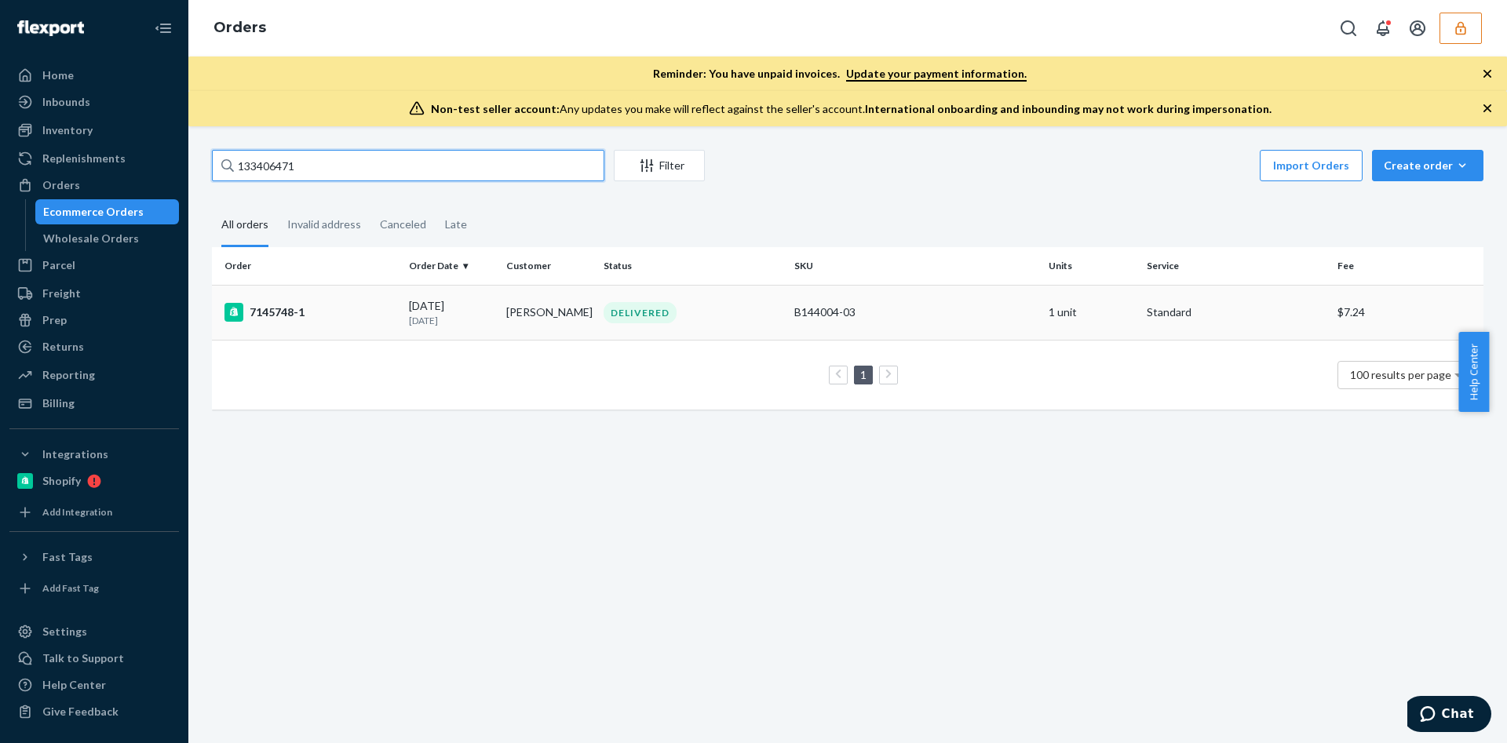
type input "133406471"
click at [874, 311] on div "B144004-03" at bounding box center [915, 313] width 242 height 16
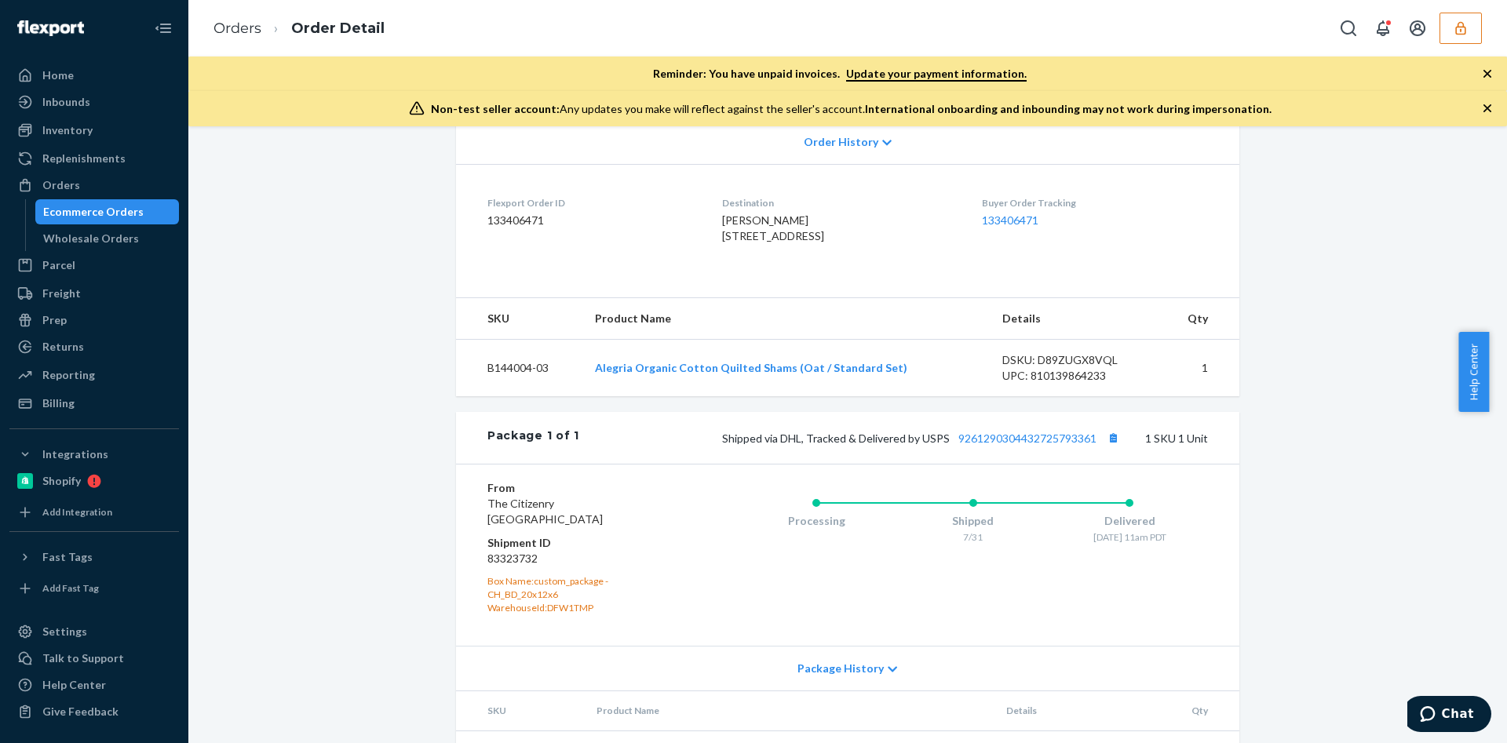
scroll to position [502, 0]
